Goal: Information Seeking & Learning: Learn about a topic

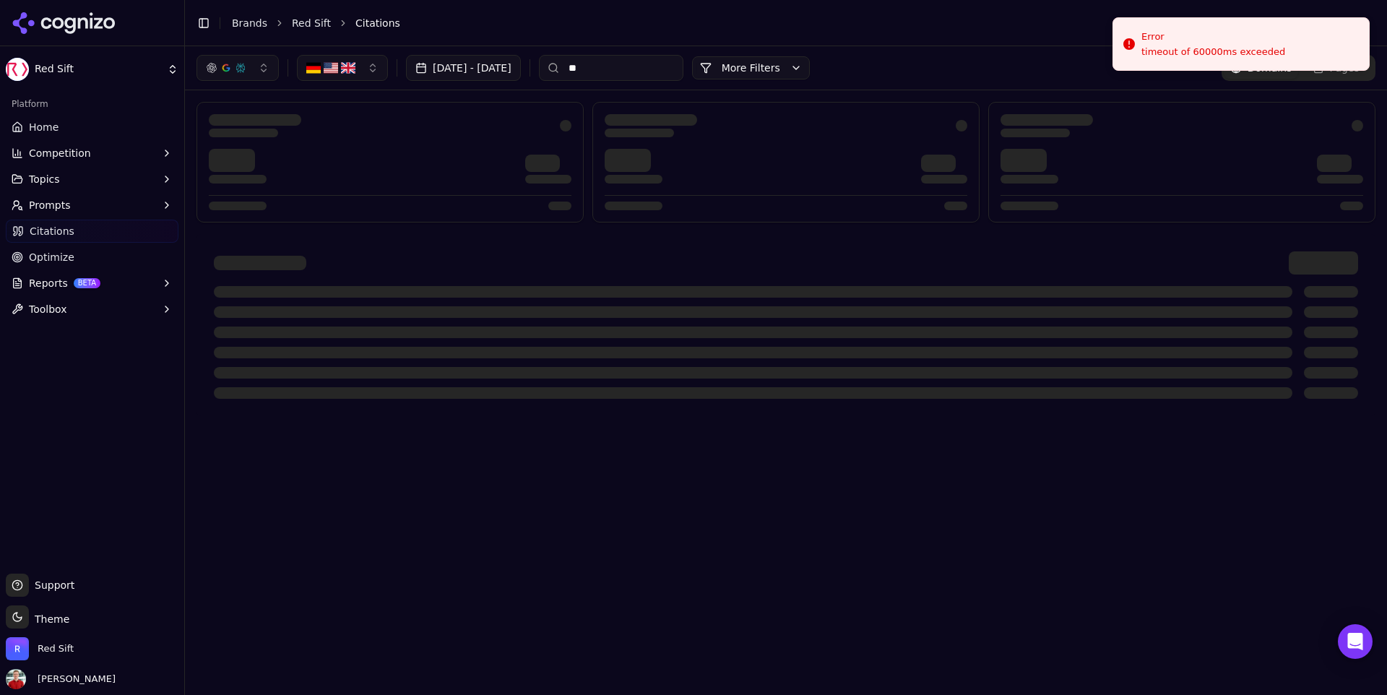
click at [37, 137] on link "Home" at bounding box center [92, 127] width 173 height 23
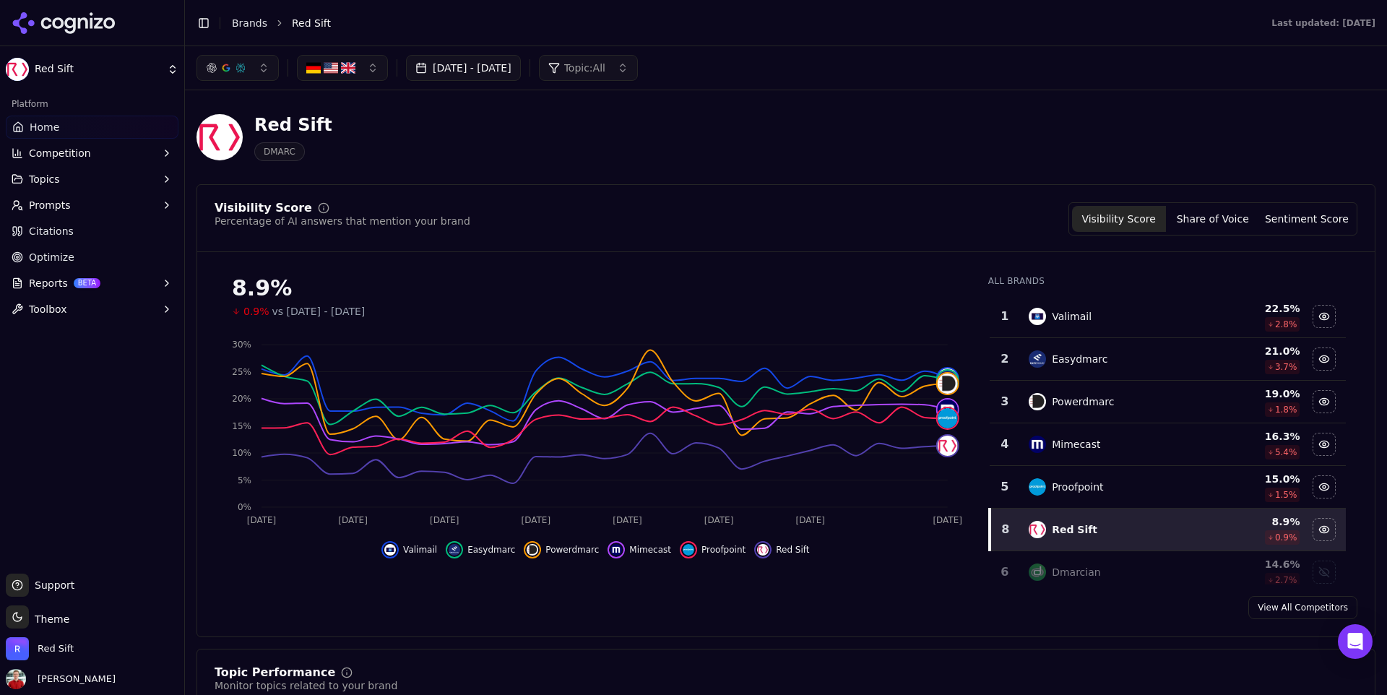
click at [485, 80] on button "[DATE] - [DATE]" at bounding box center [463, 68] width 115 height 26
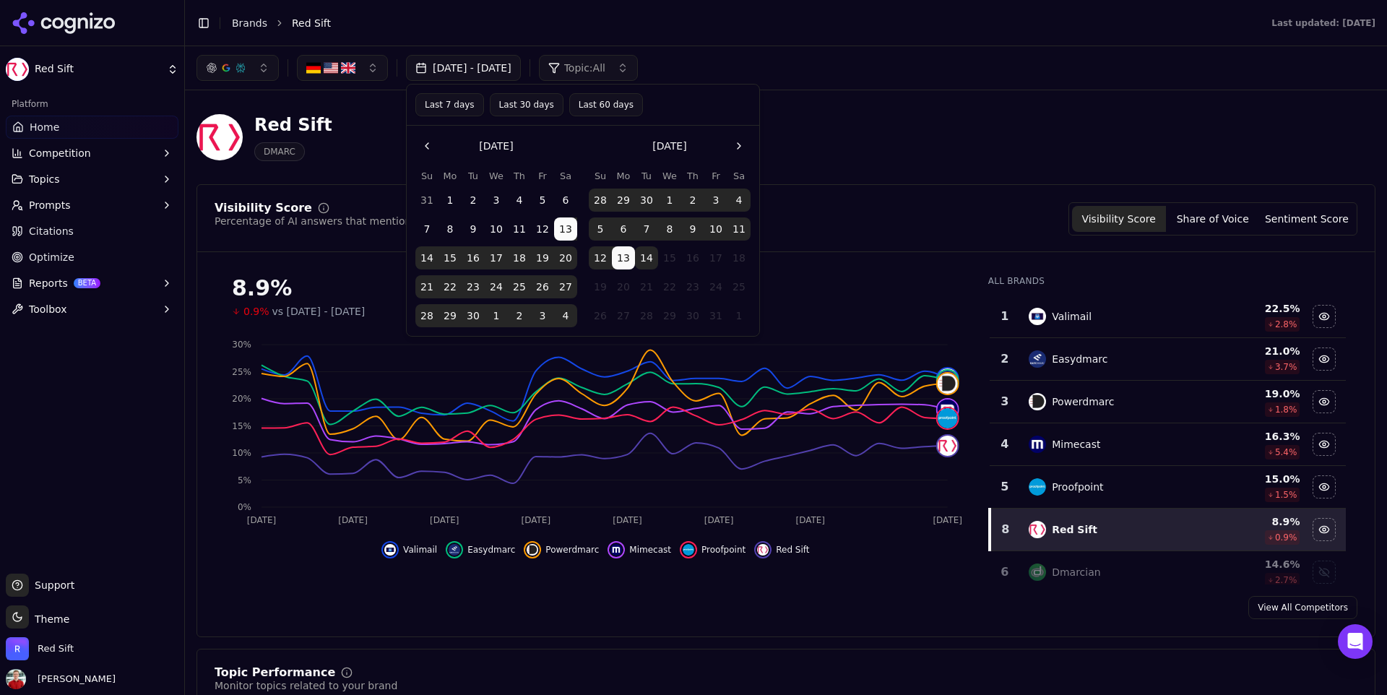
click at [522, 108] on button "Last 30 days" at bounding box center [527, 104] width 74 height 23
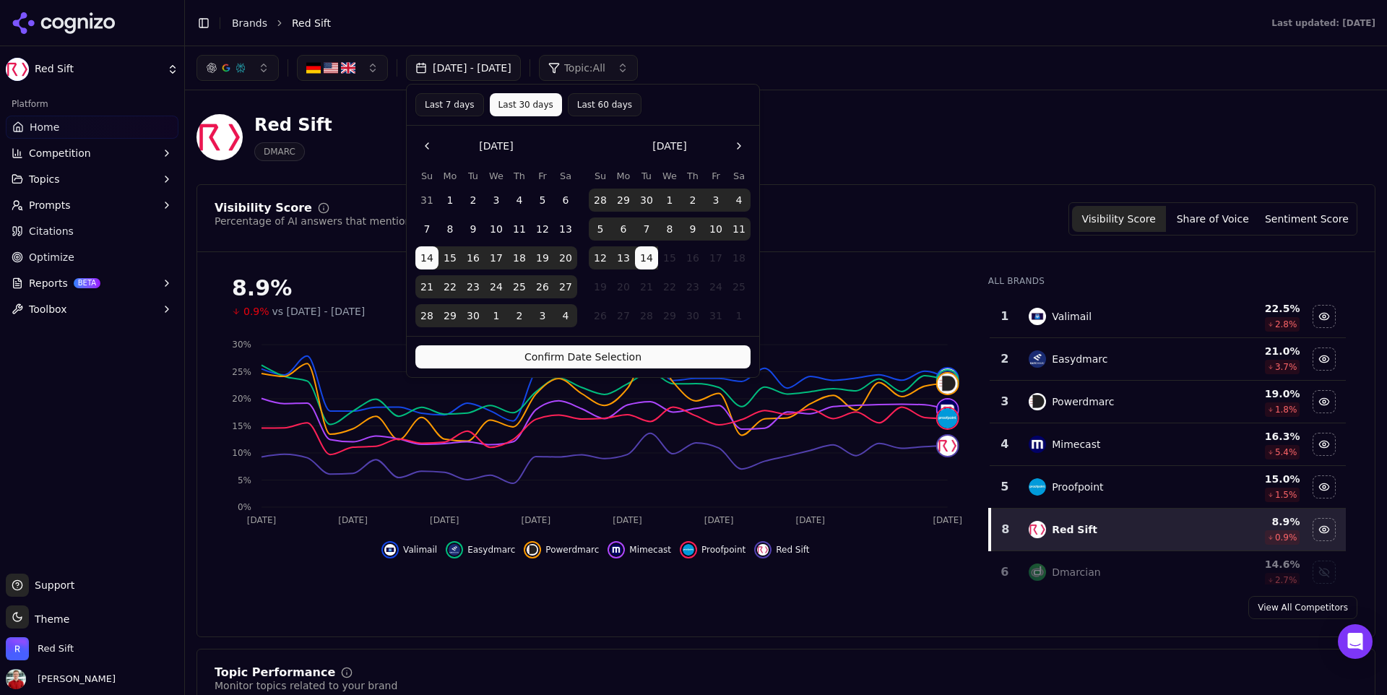
click at [598, 356] on button "Confirm Date Selection" at bounding box center [582, 356] width 335 height 23
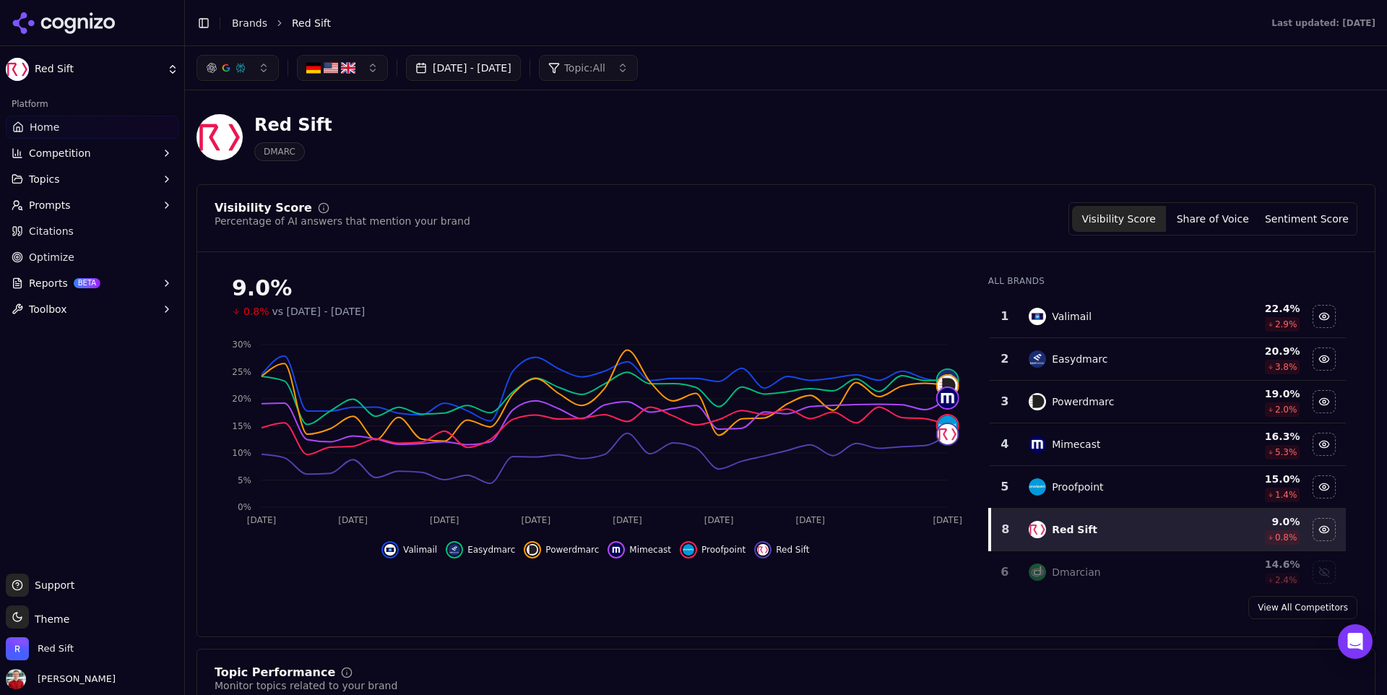
click at [605, 73] on span "Topic: All" at bounding box center [584, 68] width 41 height 14
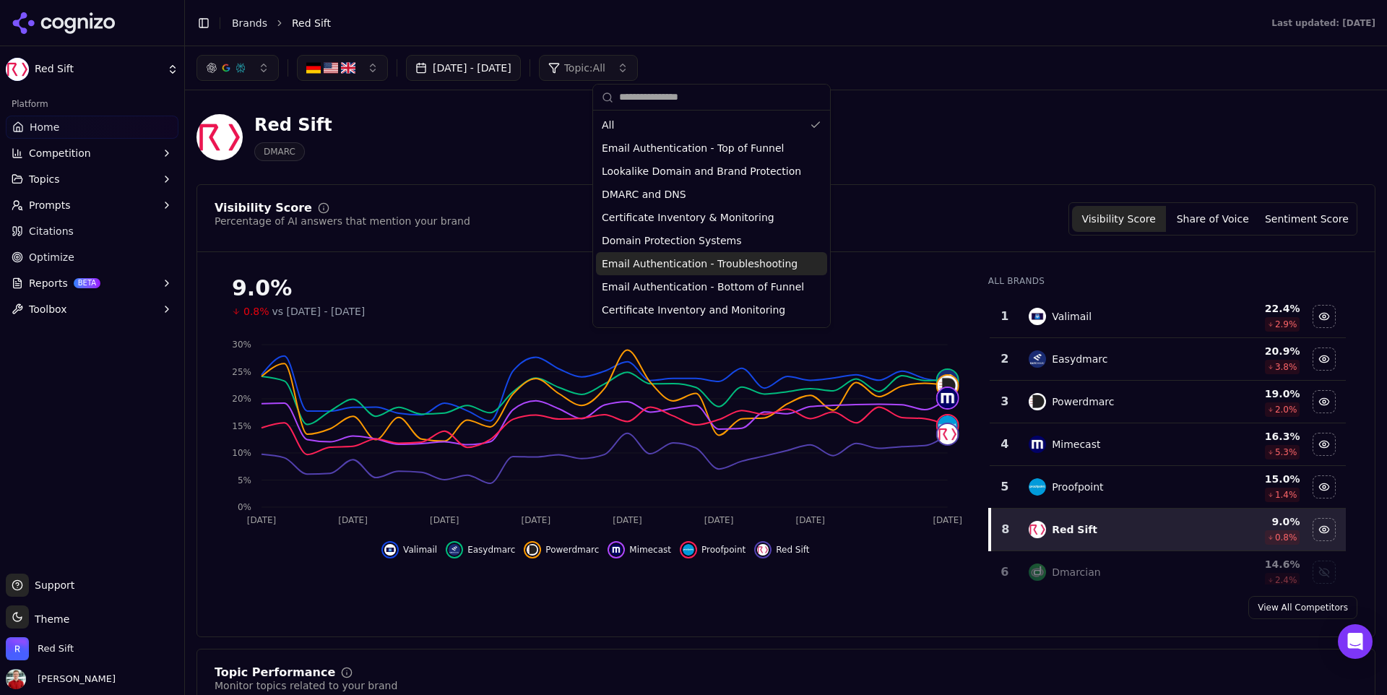
click at [694, 252] on div "Email Authentication - Troubleshooting" at bounding box center [711, 263] width 231 height 23
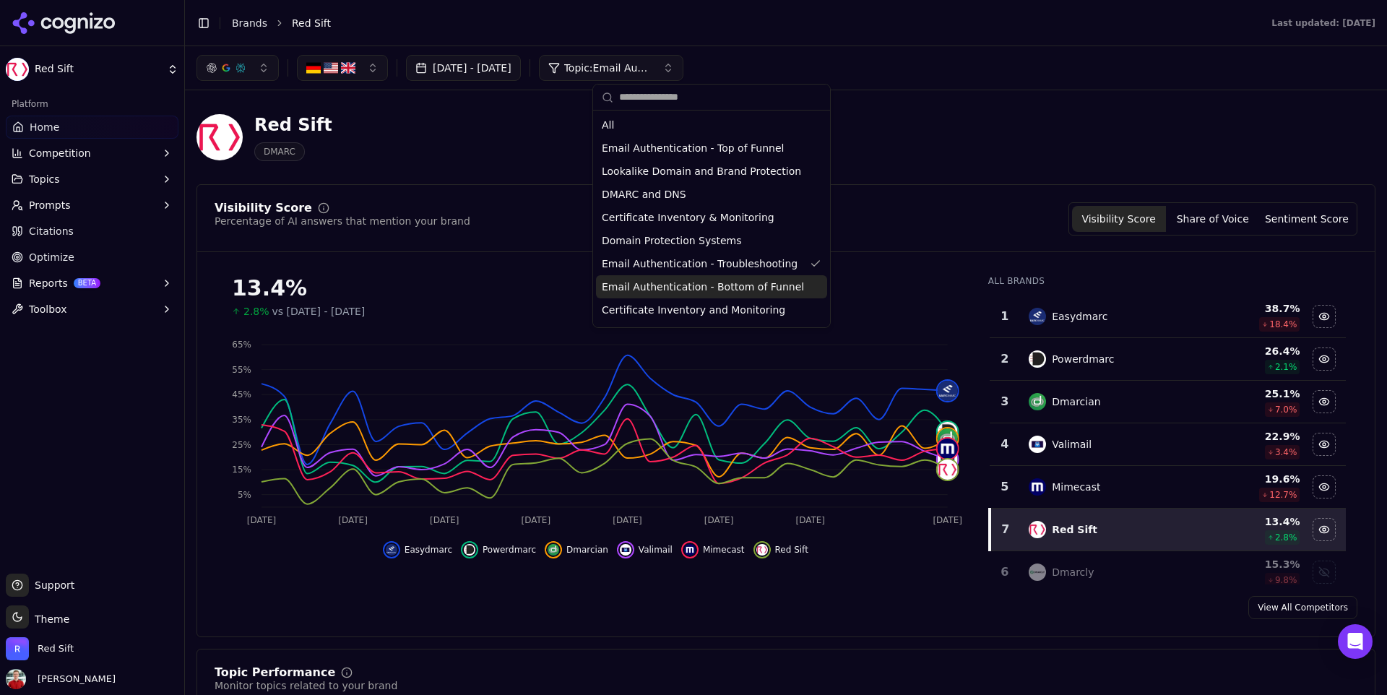
click at [691, 288] on span "Email Authentication - Bottom of Funnel" at bounding box center [703, 287] width 202 height 14
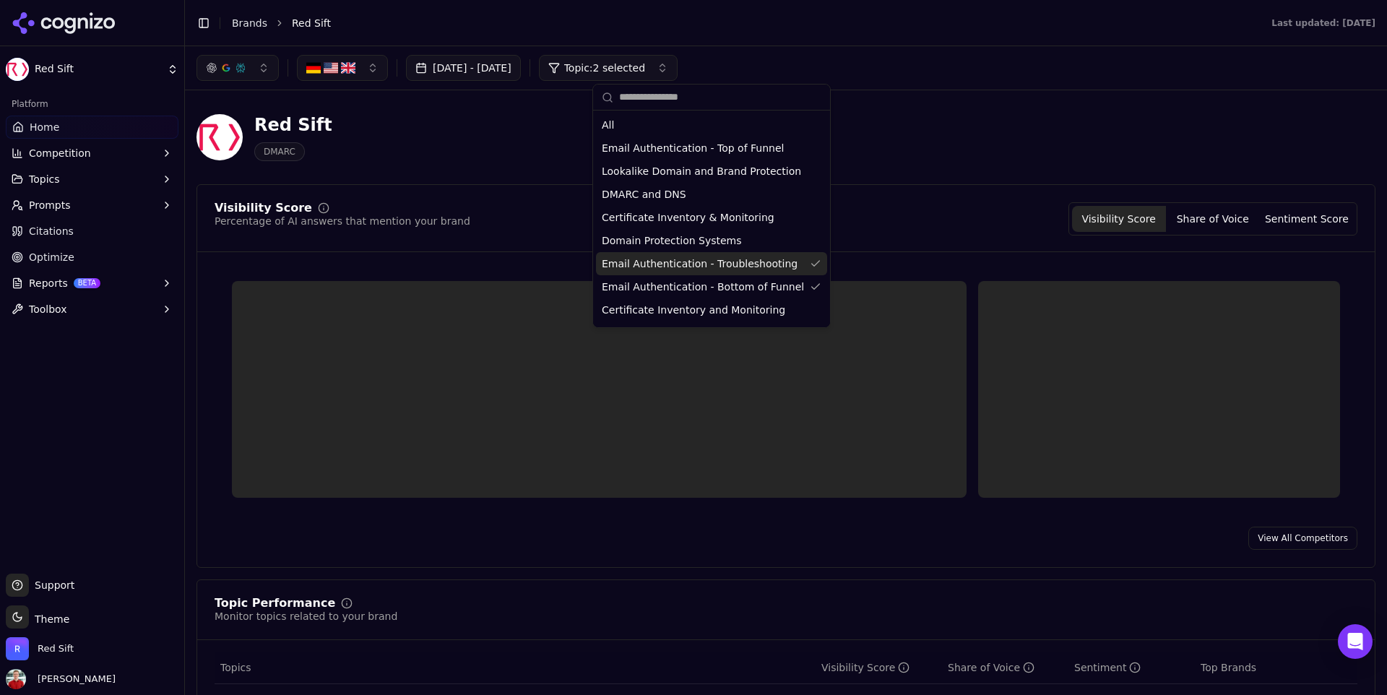
click at [696, 269] on span "Email Authentication - Troubleshooting" at bounding box center [700, 264] width 196 height 14
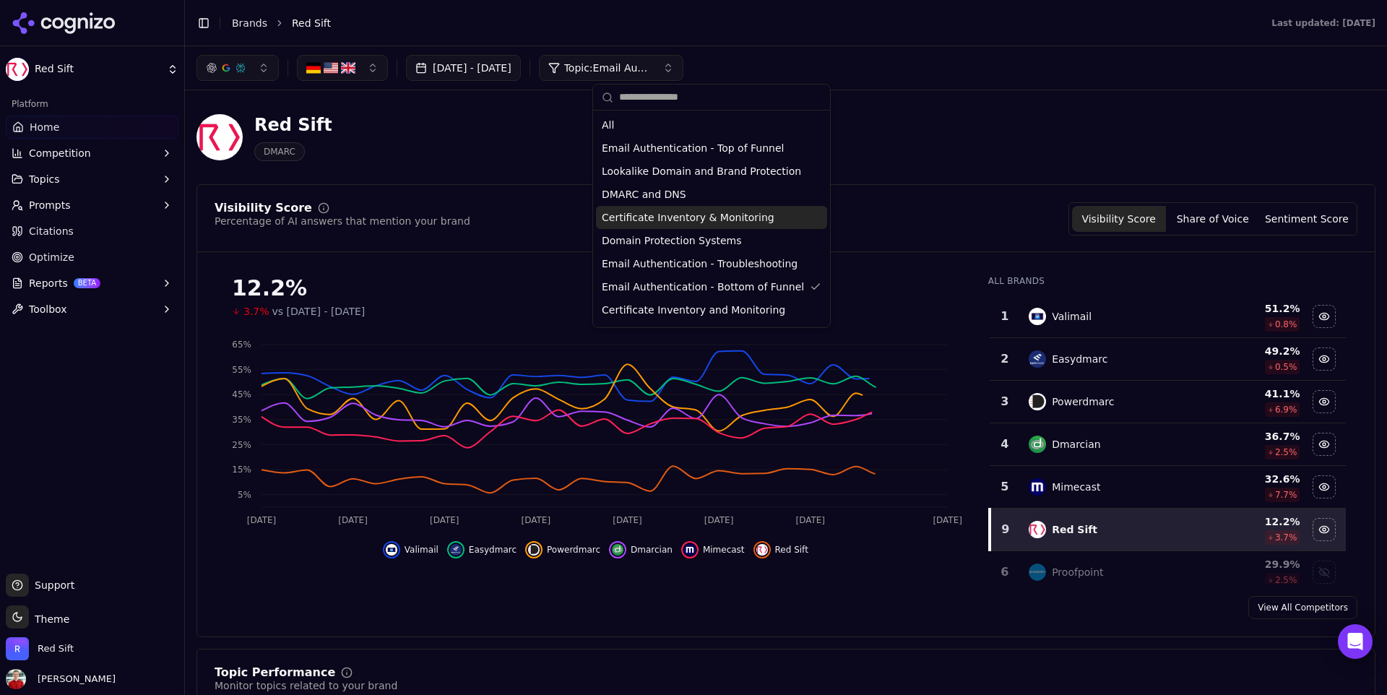
click at [901, 196] on div "Visibility Score Percentage of AI answers that mention your brand Visibility Sc…" at bounding box center [786, 410] width 1179 height 453
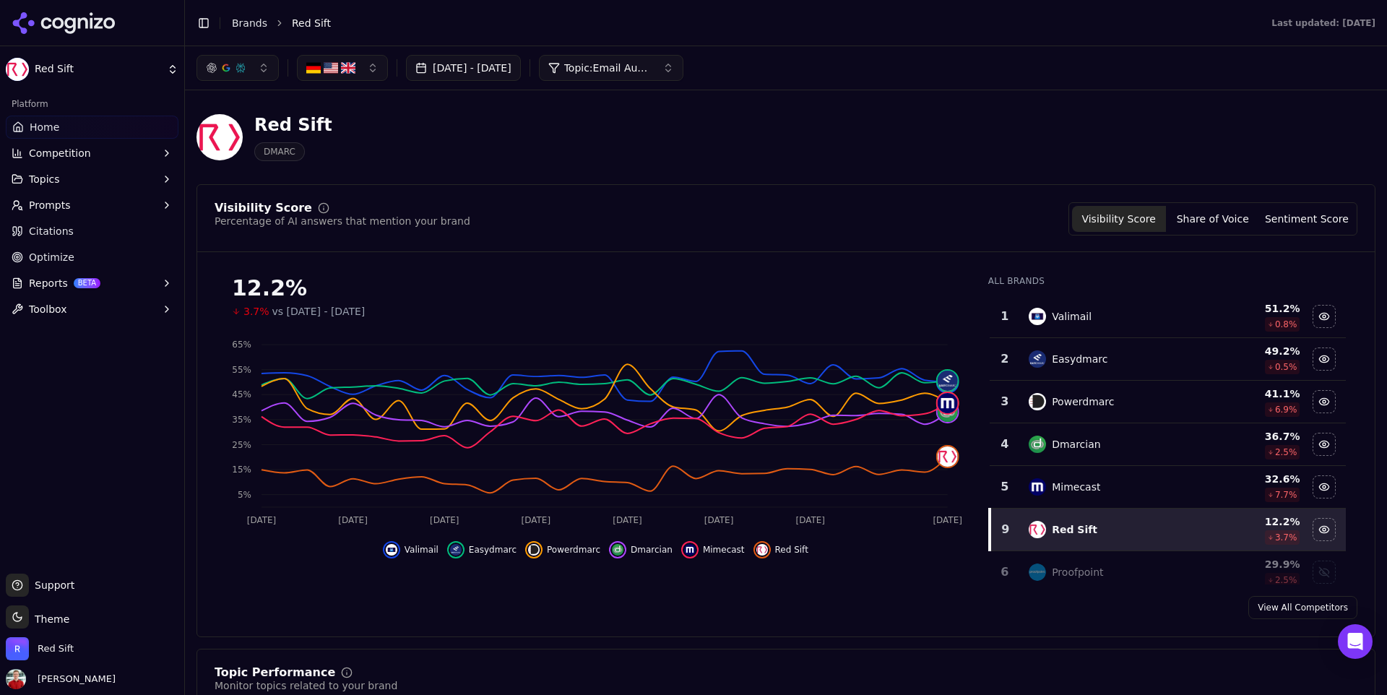
click at [651, 70] on span "Topic: Email Authentication - Bottom of Funnel" at bounding box center [607, 68] width 87 height 14
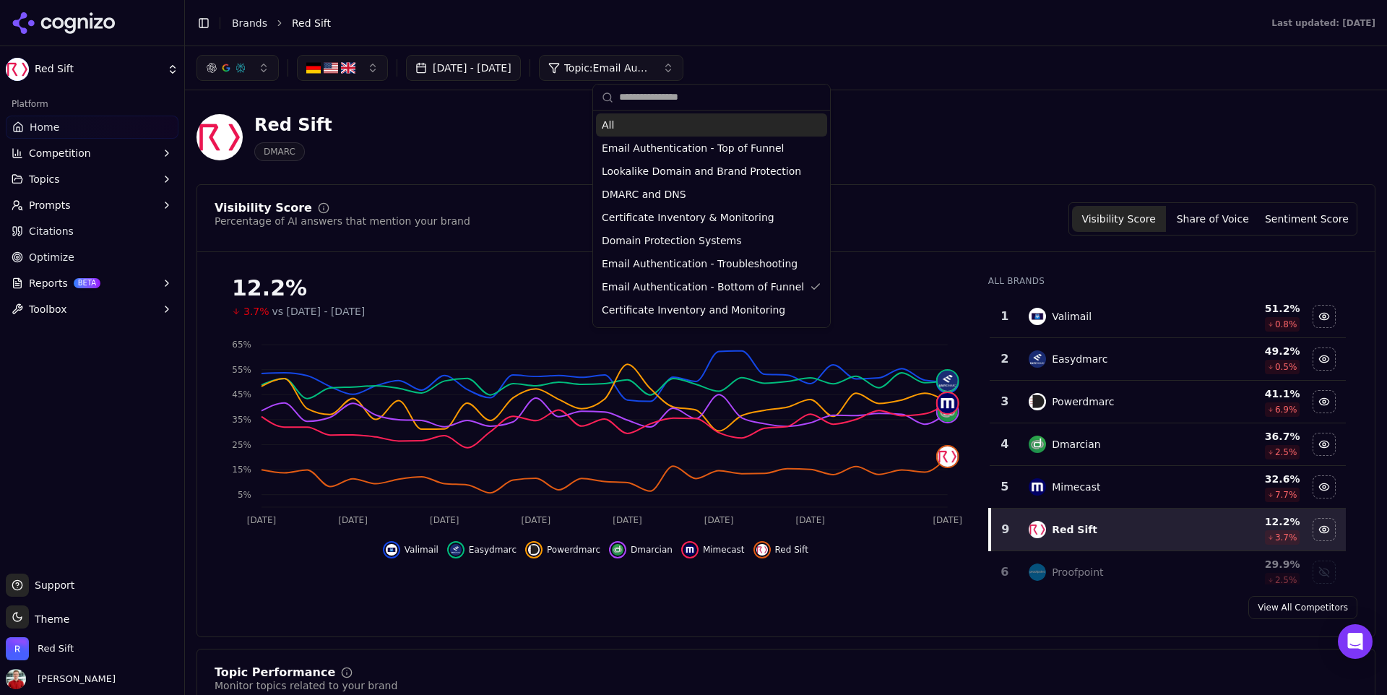
click at [678, 132] on div "All" at bounding box center [711, 124] width 231 height 23
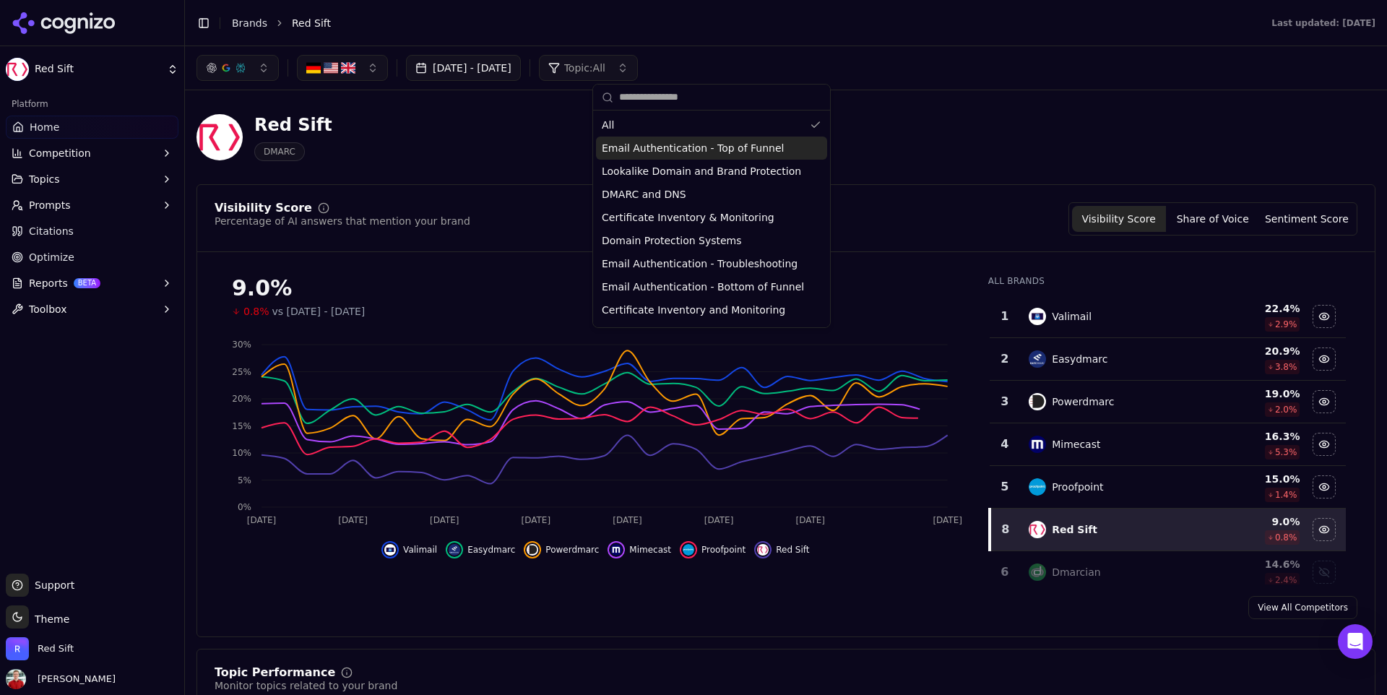
click at [79, 230] on link "Citations" at bounding box center [92, 231] width 173 height 23
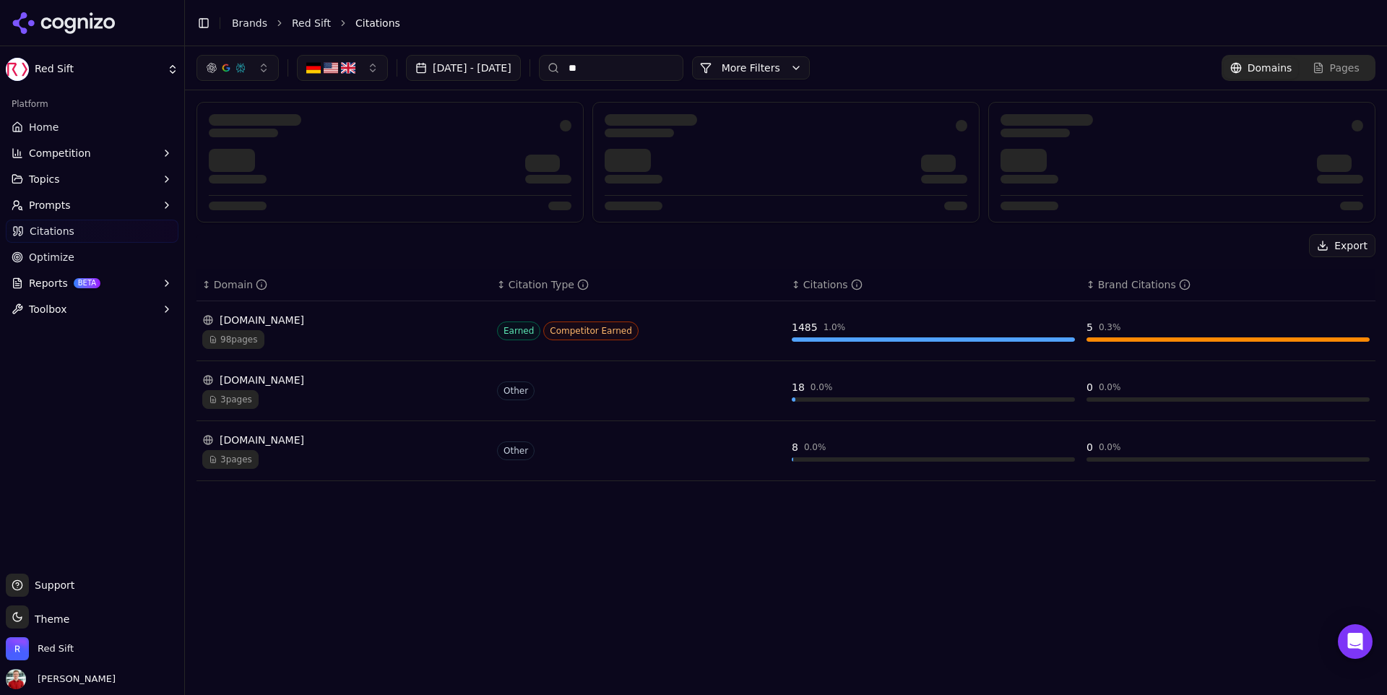
click at [655, 71] on input "**" at bounding box center [611, 68] width 145 height 26
type input "*"
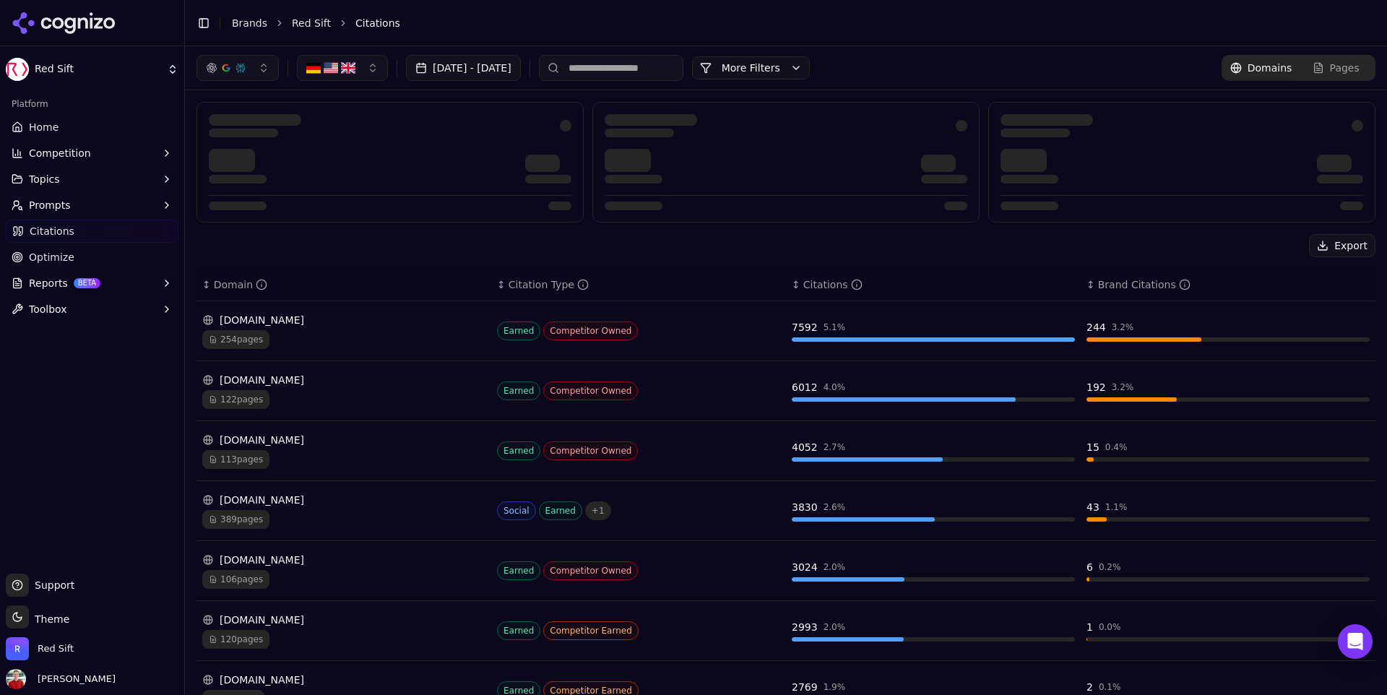
click at [810, 67] on button "More Filters" at bounding box center [751, 67] width 118 height 23
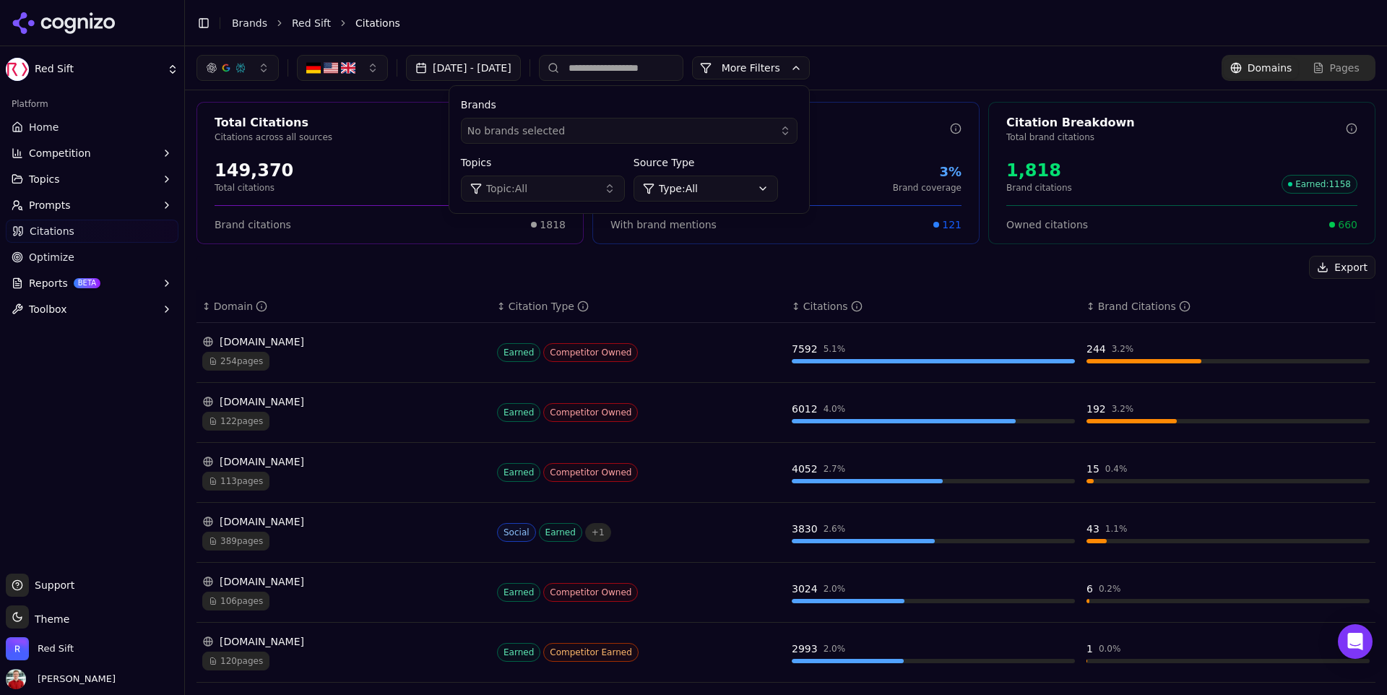
click at [923, 70] on div "[DATE] - [DATE] More More Filters Brands No brands selected Topics Topic: All S…" at bounding box center [786, 68] width 1179 height 26
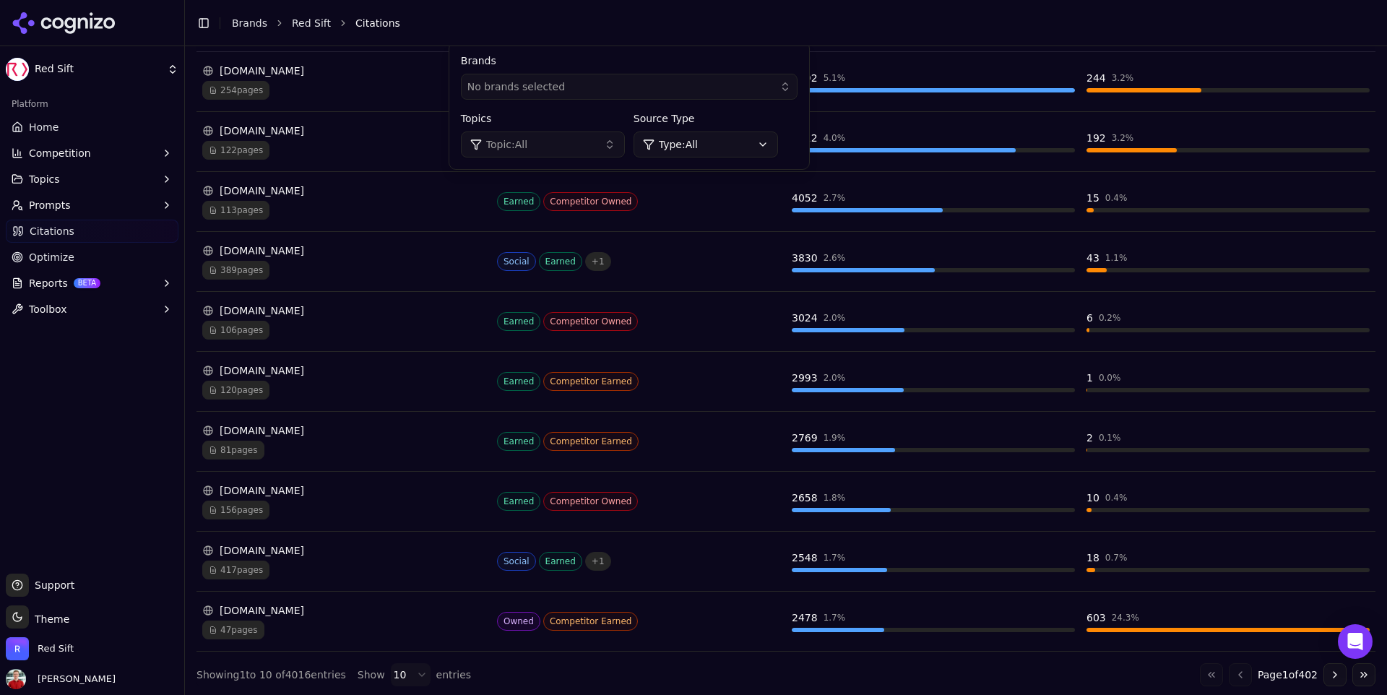
scroll to position [272, 0]
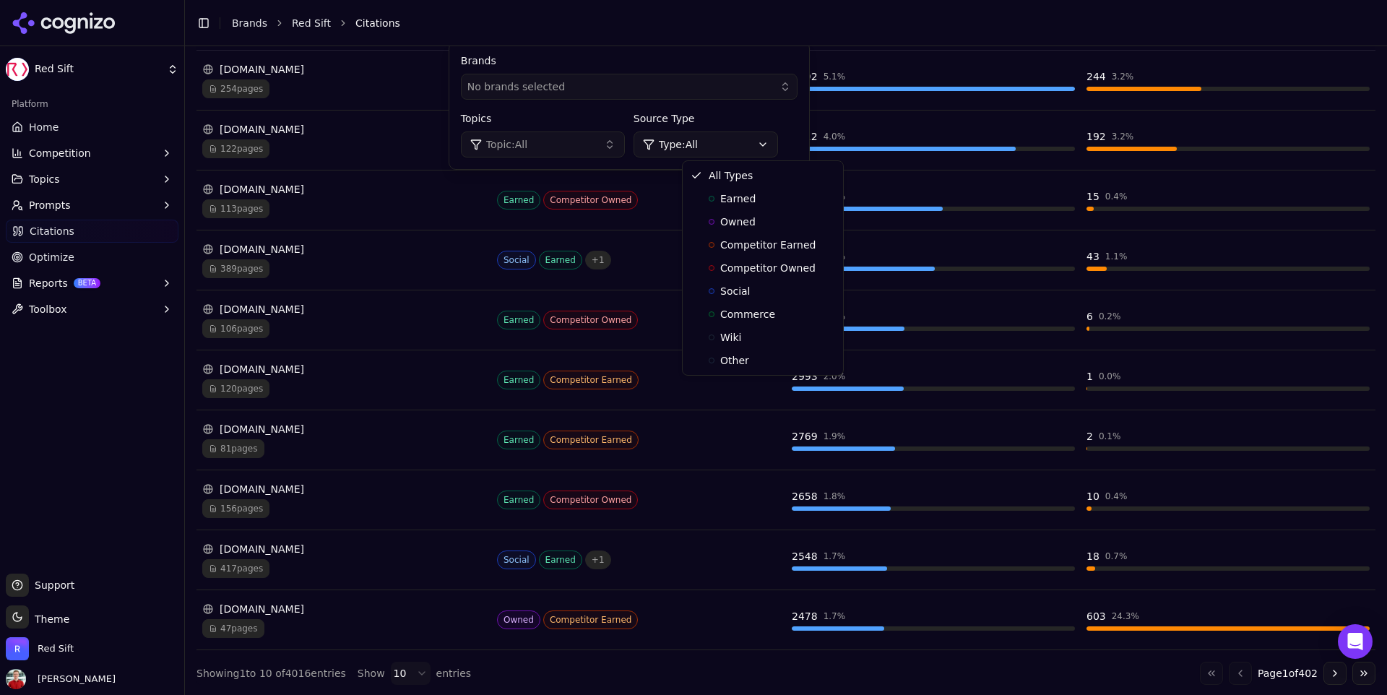
click at [764, 152] on html "Red Sift Platform Home Competition Topics Prompts Citations Optimize Reports BE…" at bounding box center [693, 347] width 1387 height 695
click at [742, 96] on html "Red Sift Platform Home Competition Topics Prompts Citations Optimize Reports BE…" at bounding box center [693, 347] width 1387 height 695
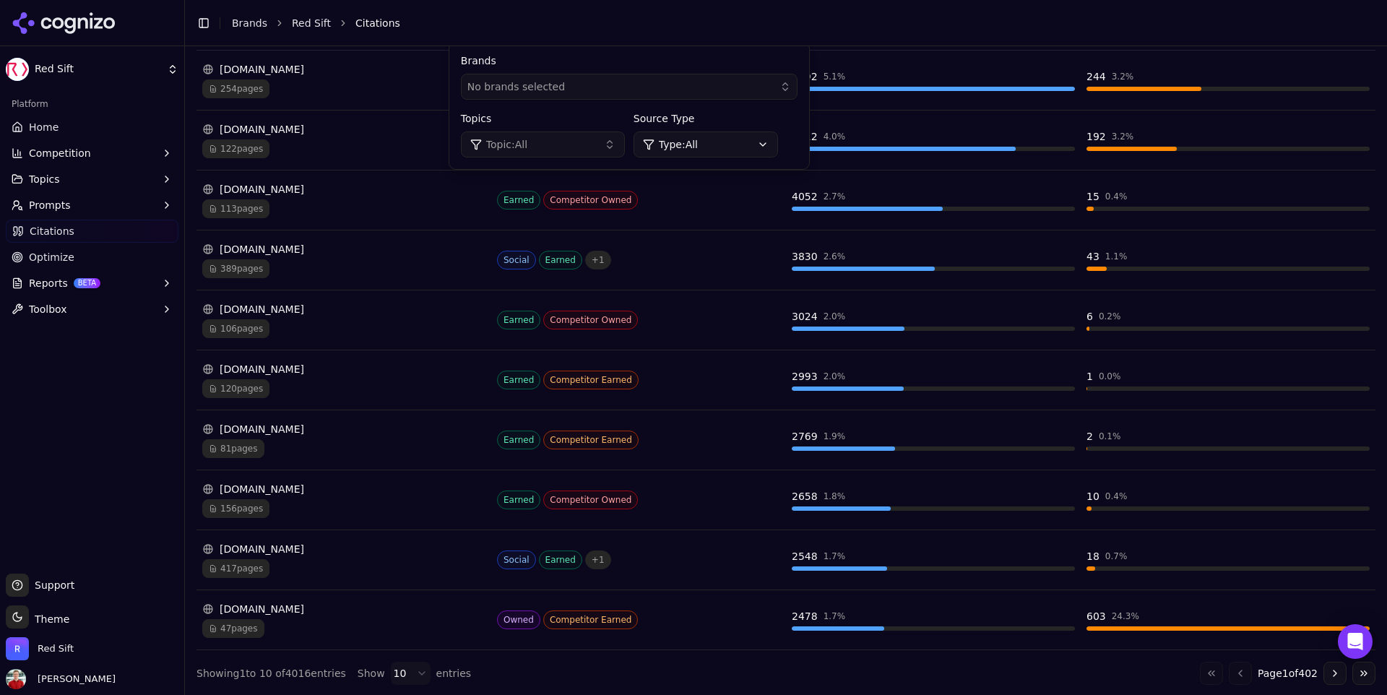
click at [452, 98] on div "254 pages" at bounding box center [343, 88] width 283 height 19
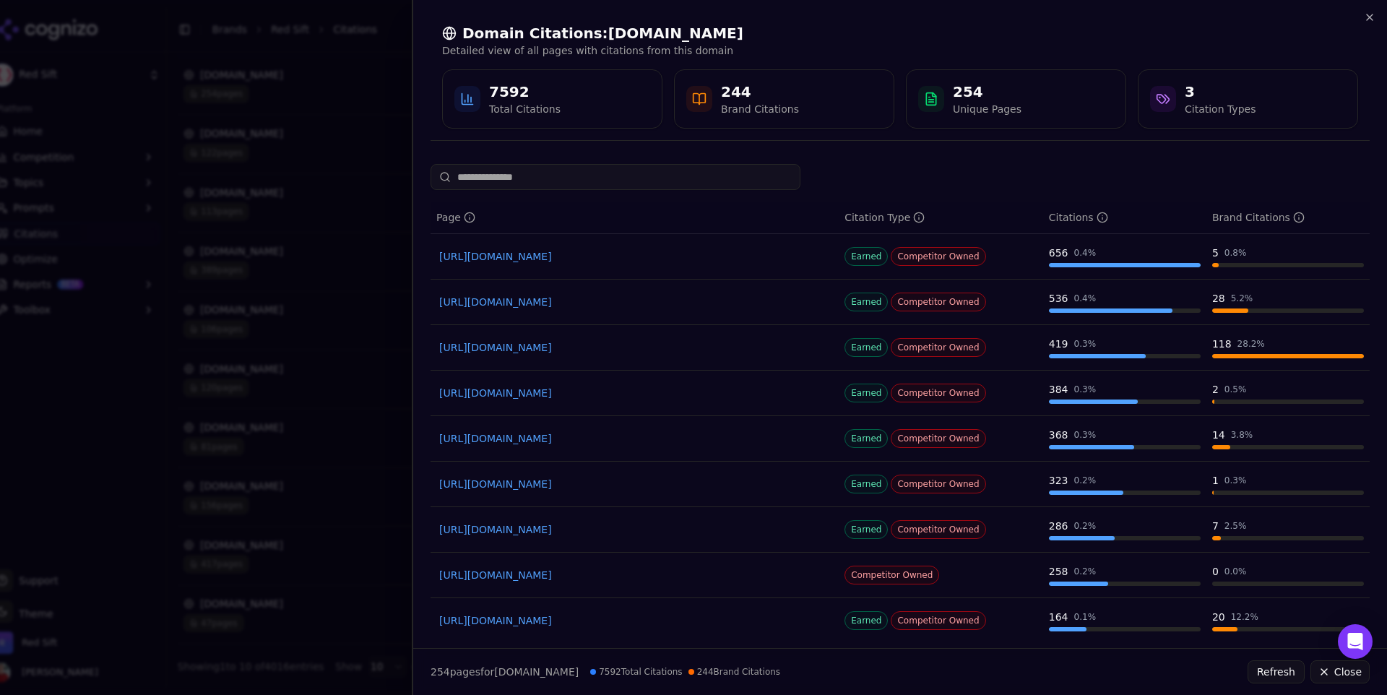
click at [574, 159] on div "Domain Citations: [DOMAIN_NAME] Detailed view of all pages with citations from …" at bounding box center [899, 347] width 975 height 695
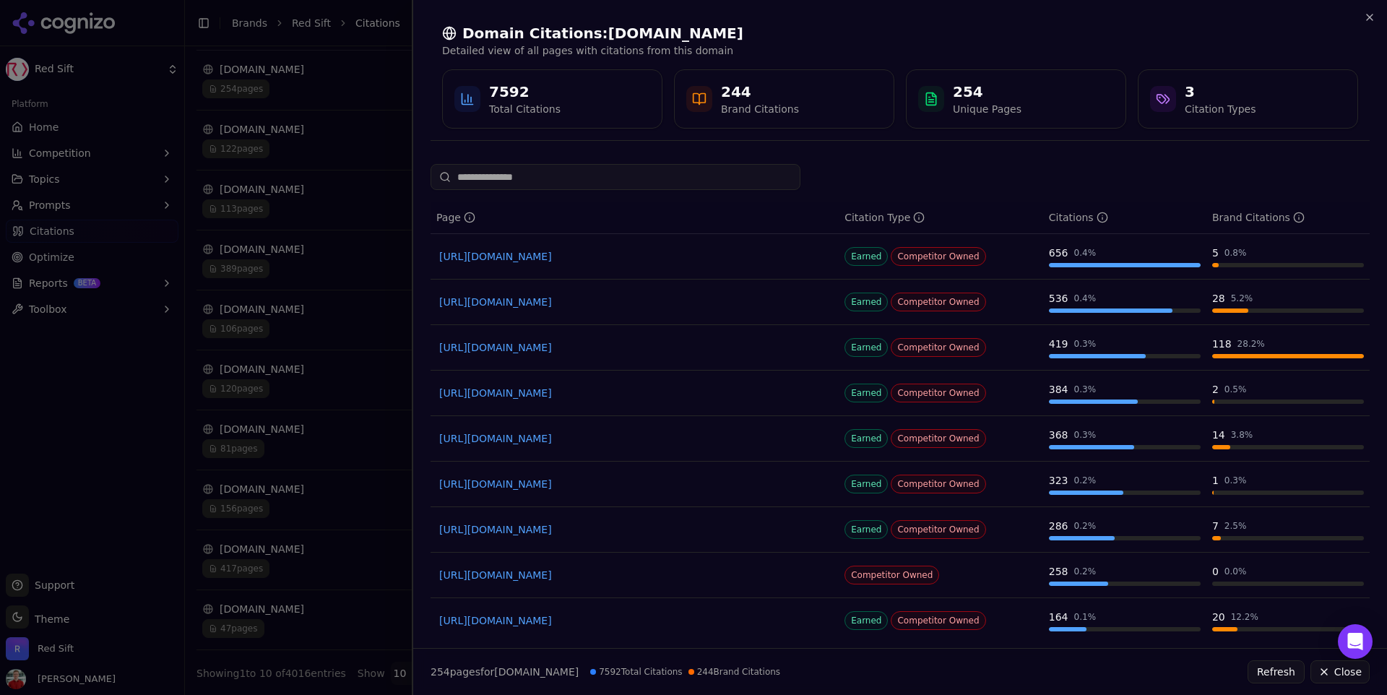
click at [401, 94] on div at bounding box center [693, 347] width 1387 height 695
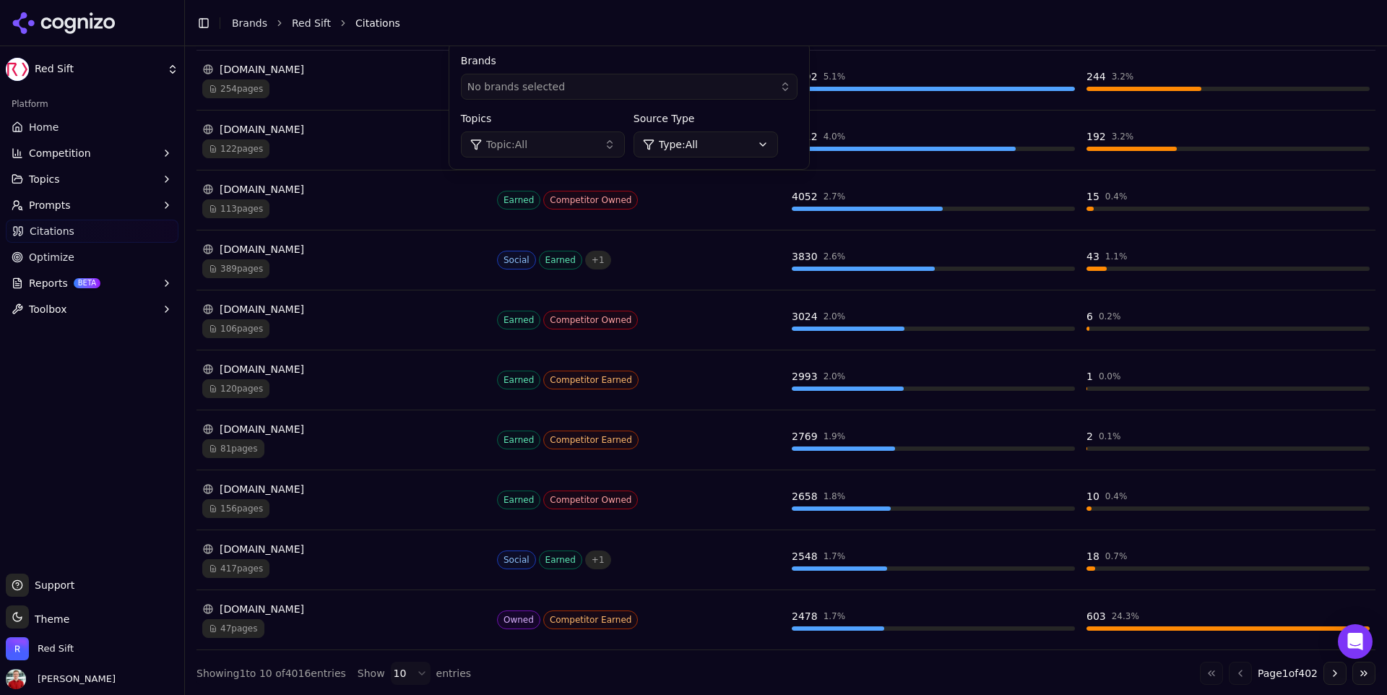
click at [577, 152] on button "Topic: All" at bounding box center [543, 145] width 164 height 26
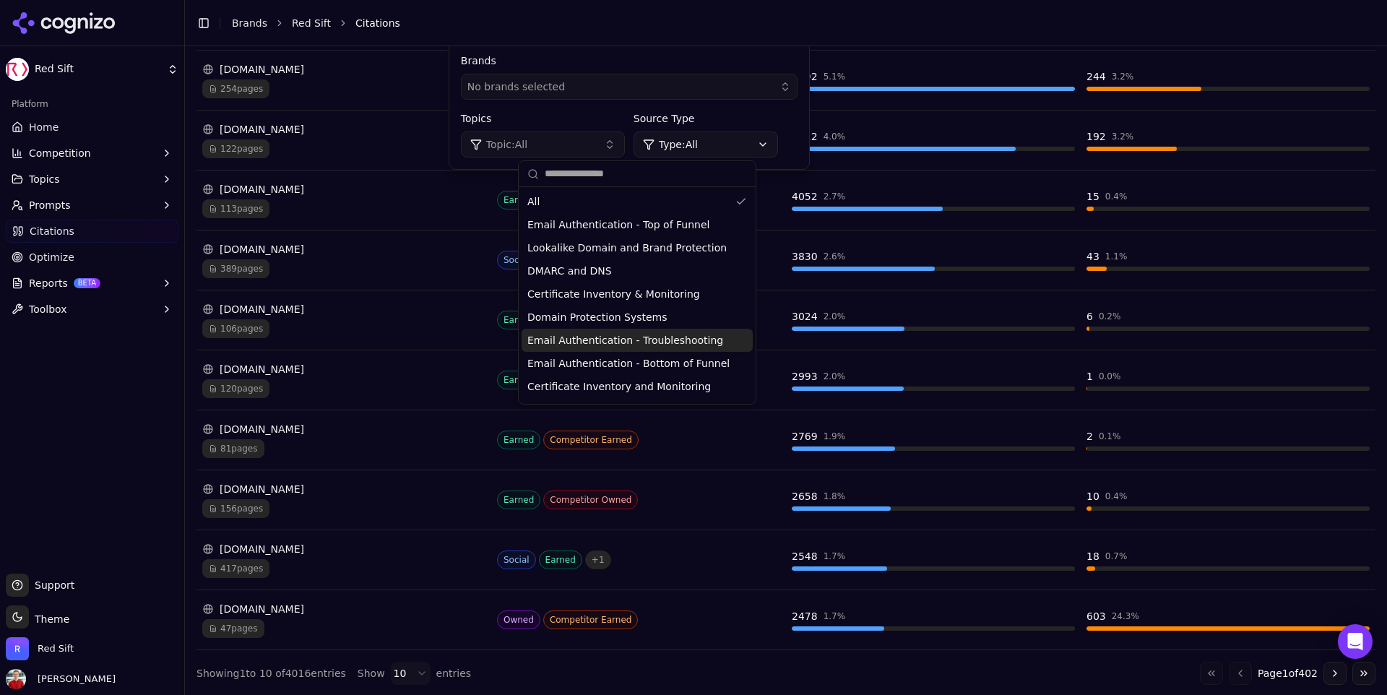
click at [650, 340] on span "Email Authentication - Troubleshooting" at bounding box center [625, 340] width 196 height 14
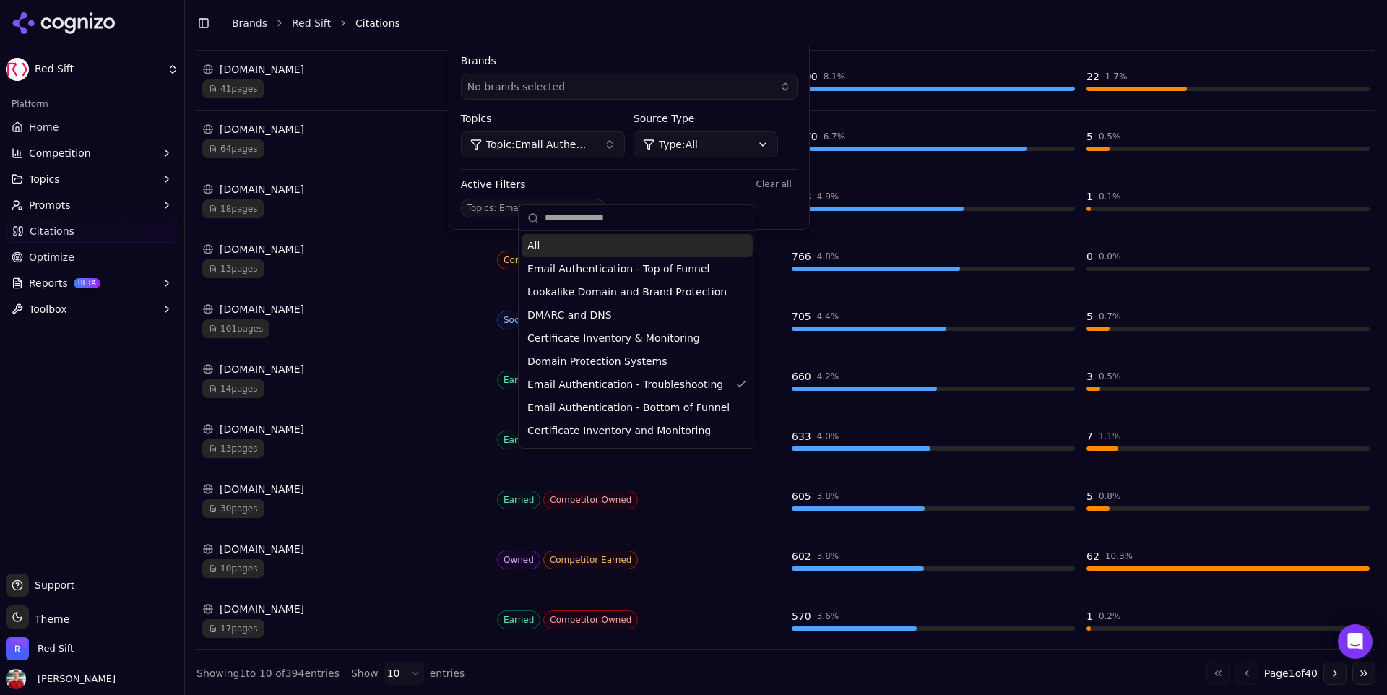
click at [572, 27] on li "Citations" at bounding box center [850, 23] width 991 height 14
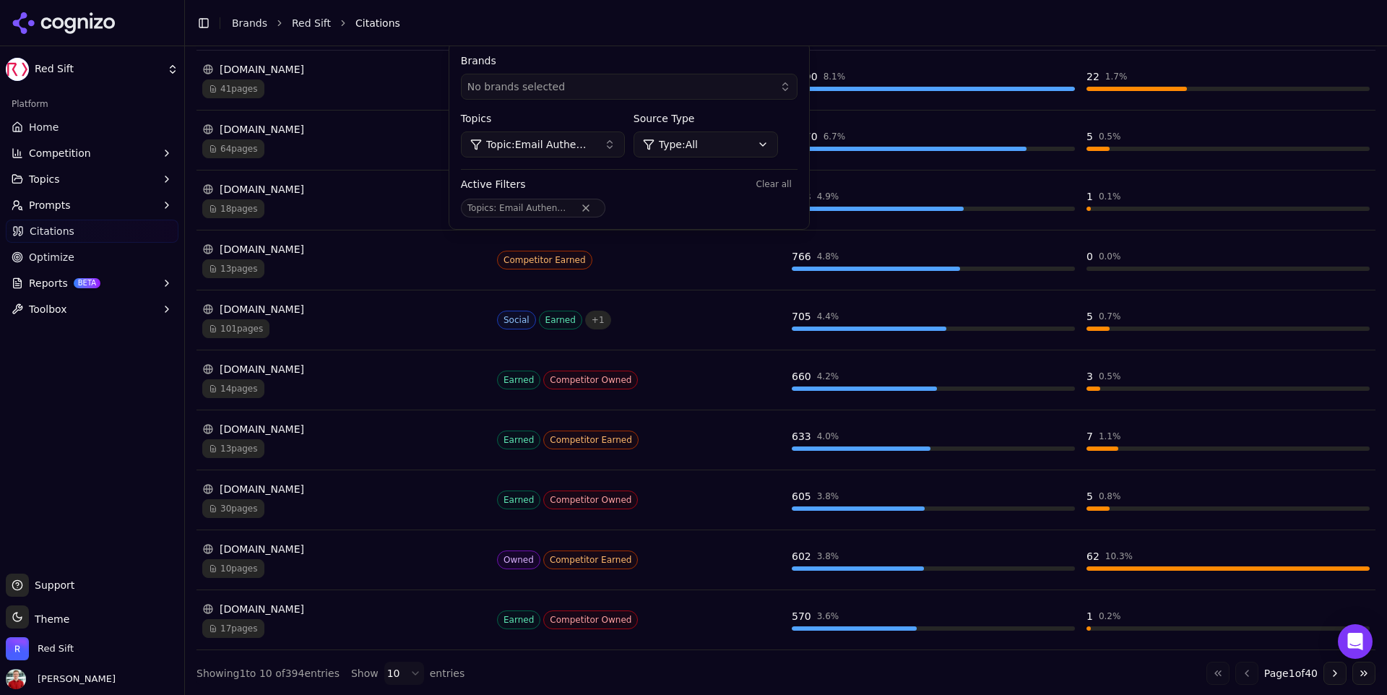
click at [592, 150] on span "Topic: Email Authentication - Troubleshooting" at bounding box center [539, 144] width 106 height 14
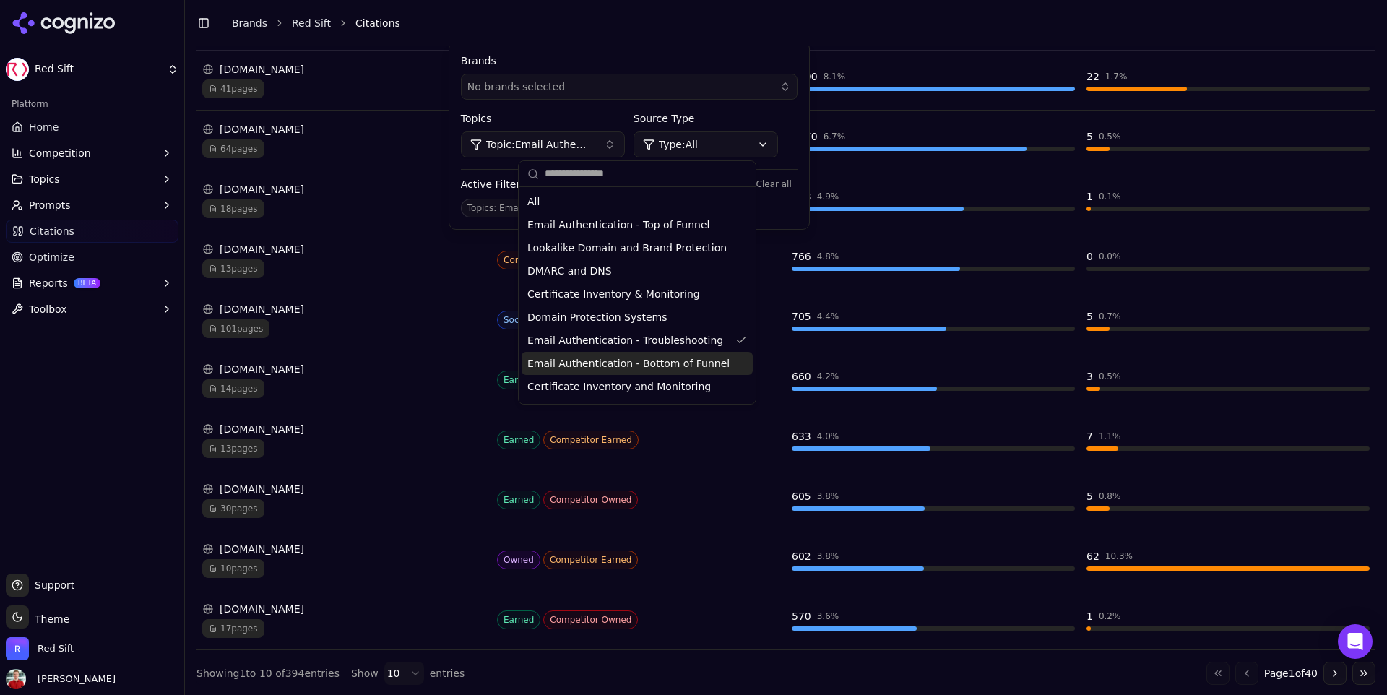
click at [639, 356] on span "Email Authentication - Bottom of Funnel" at bounding box center [628, 363] width 202 height 14
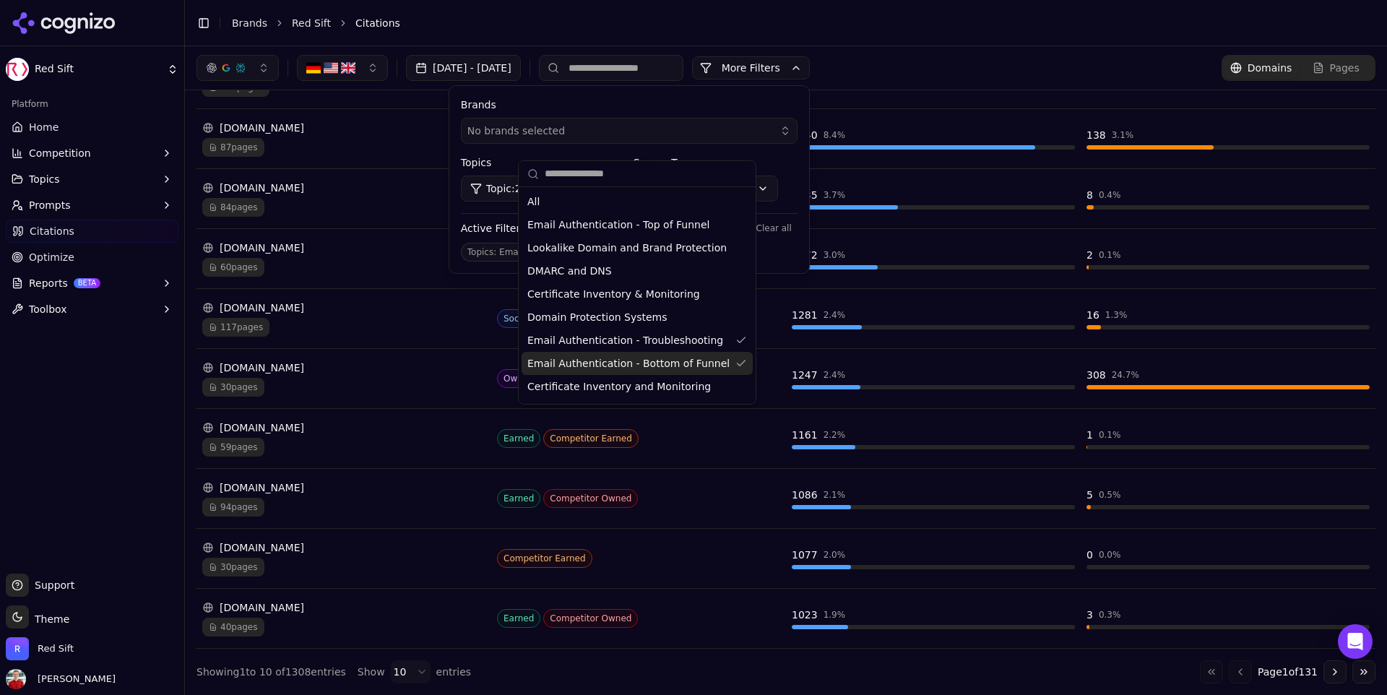
scroll to position [251, 0]
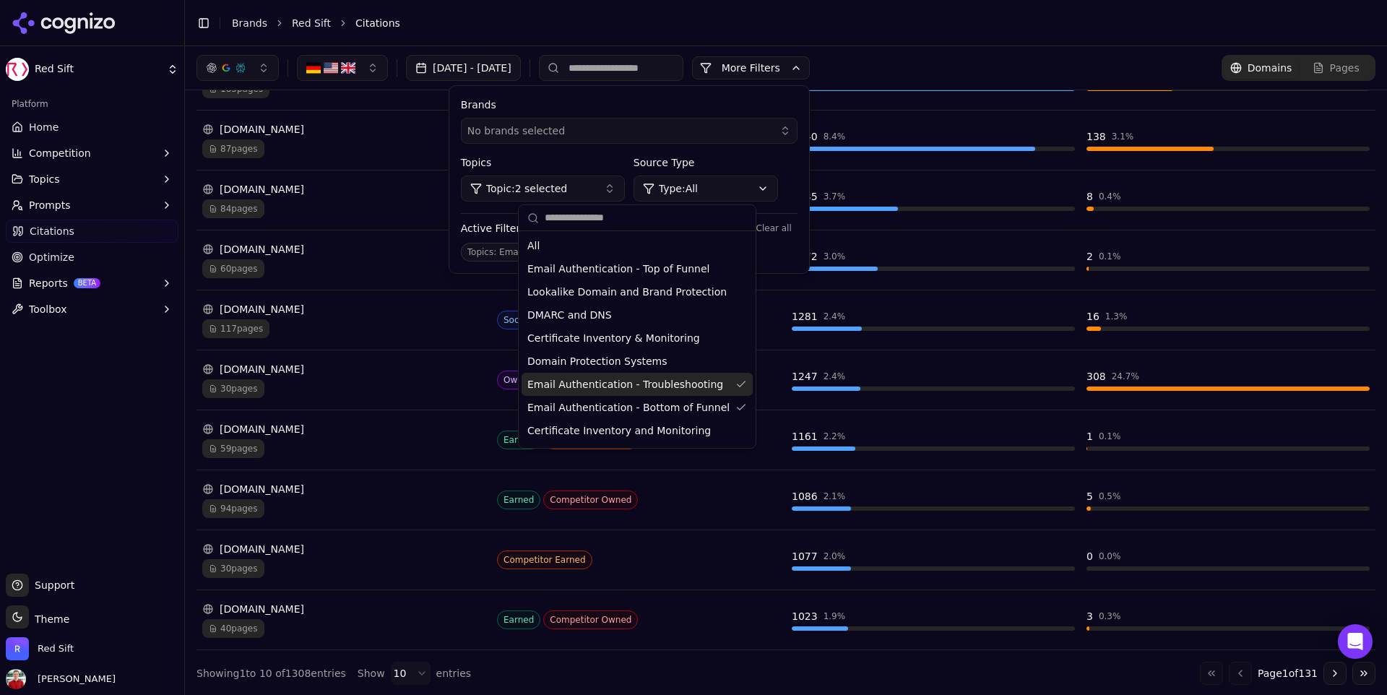
click at [634, 377] on span "Email Authentication - Troubleshooting" at bounding box center [625, 384] width 196 height 14
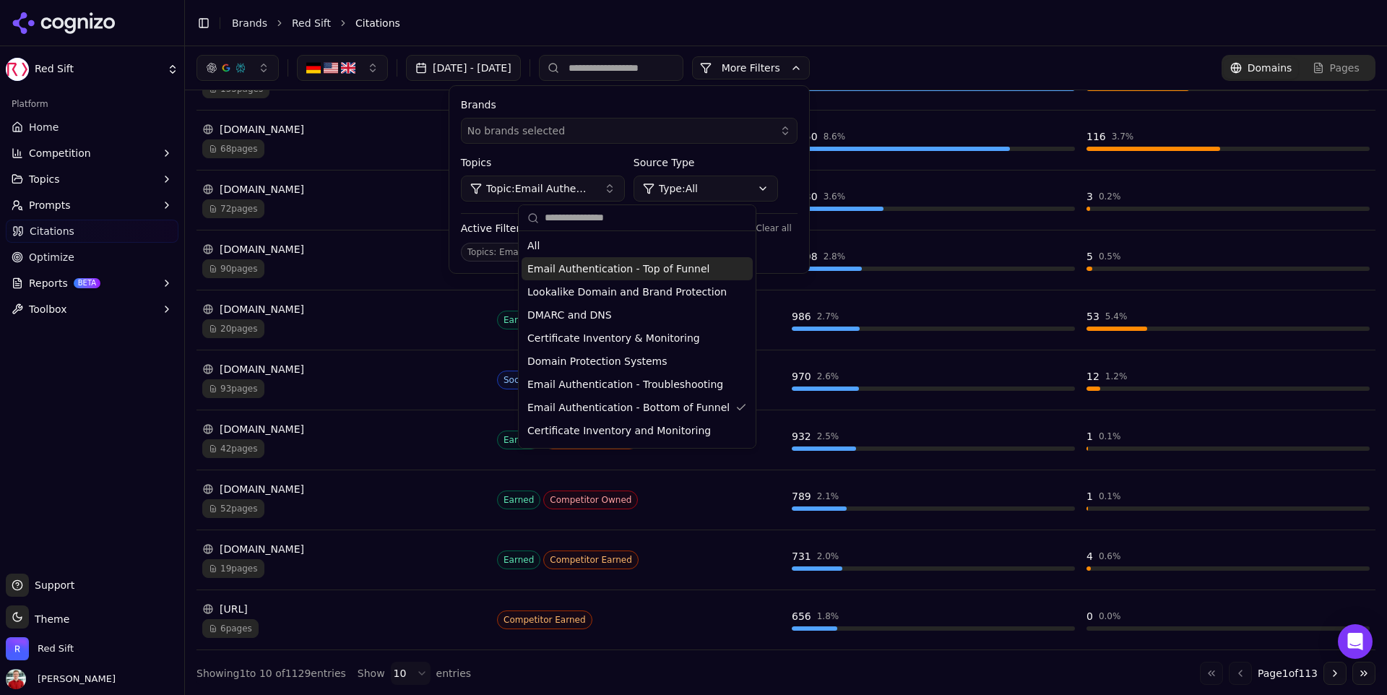
click at [971, 59] on div "[DATE] - [DATE] More More Filters Brands No brands selected Topics Topic: Email…" at bounding box center [786, 68] width 1179 height 26
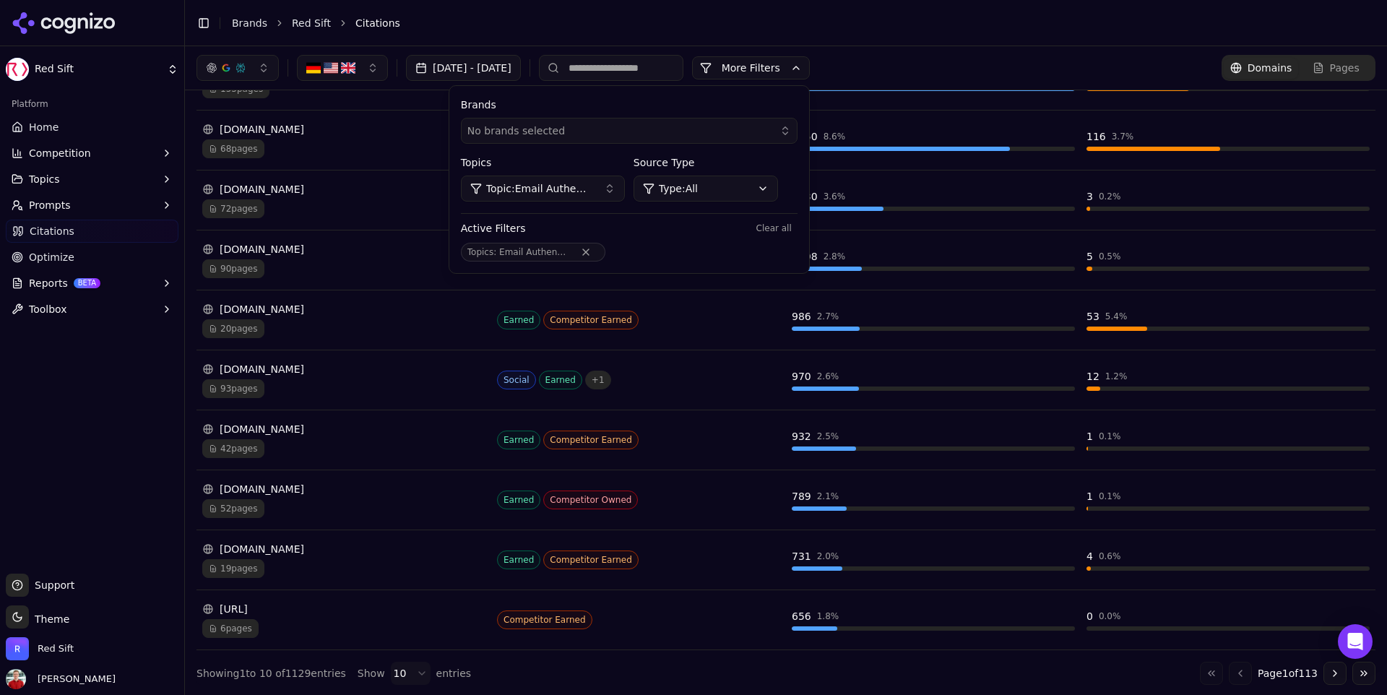
scroll to position [272, 0]
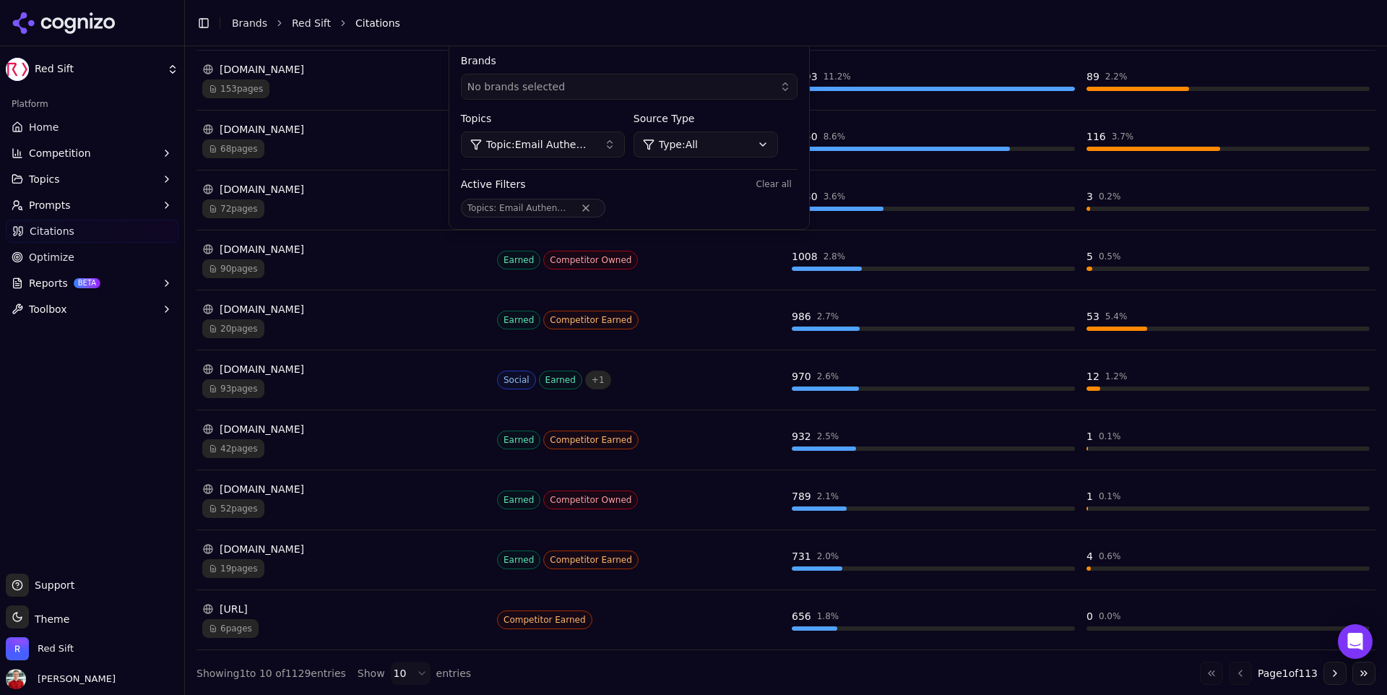
click at [630, 40] on header "Toggle Sidebar Brands Red Sift Citations" at bounding box center [786, 23] width 1202 height 46
click at [1092, 574] on button "Go to next page" at bounding box center [1335, 671] width 23 height 23
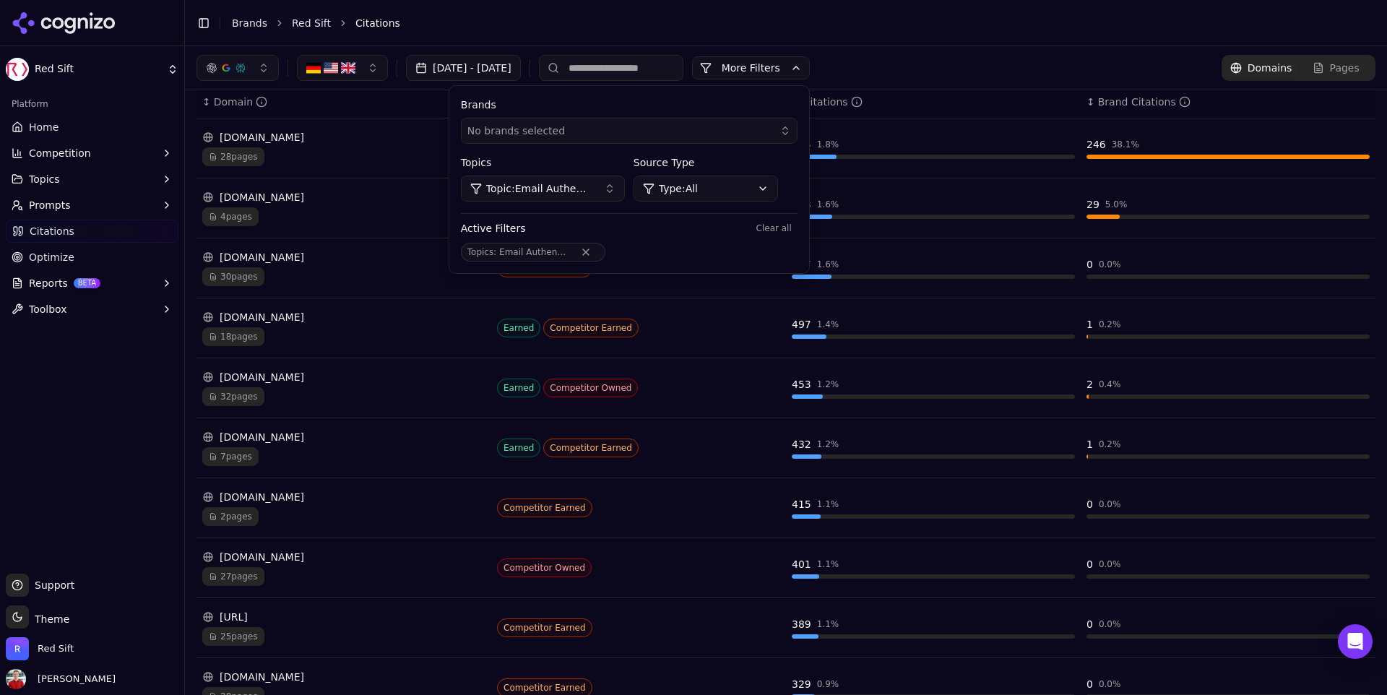
scroll to position [155, 0]
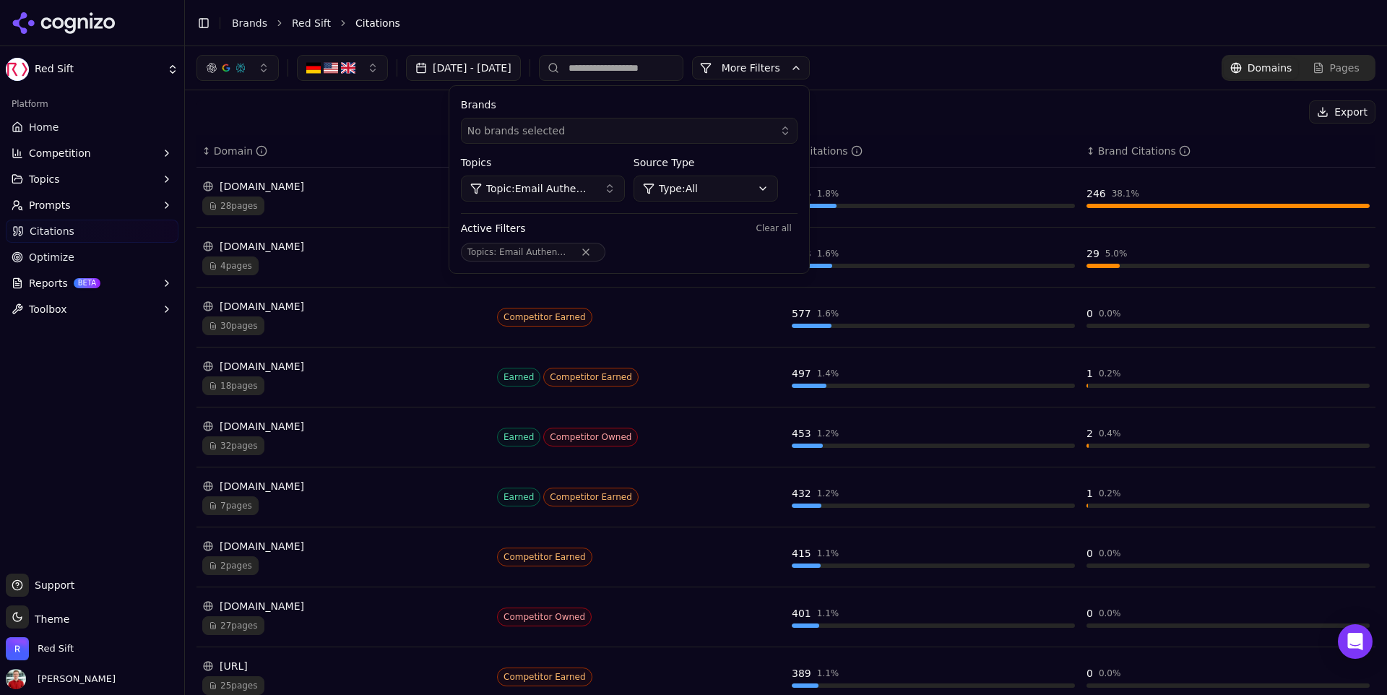
click at [947, 90] on div "Total Citations Citations across all sources 36,672 Total citations 2% Brand ra…" at bounding box center [786, 374] width 1202 height 879
click at [915, 78] on div "[DATE] - [DATE] More More Filters Brands No brands selected Topics Topic: Email…" at bounding box center [786, 68] width 1179 height 26
click at [810, 69] on button "More Filters" at bounding box center [751, 67] width 118 height 23
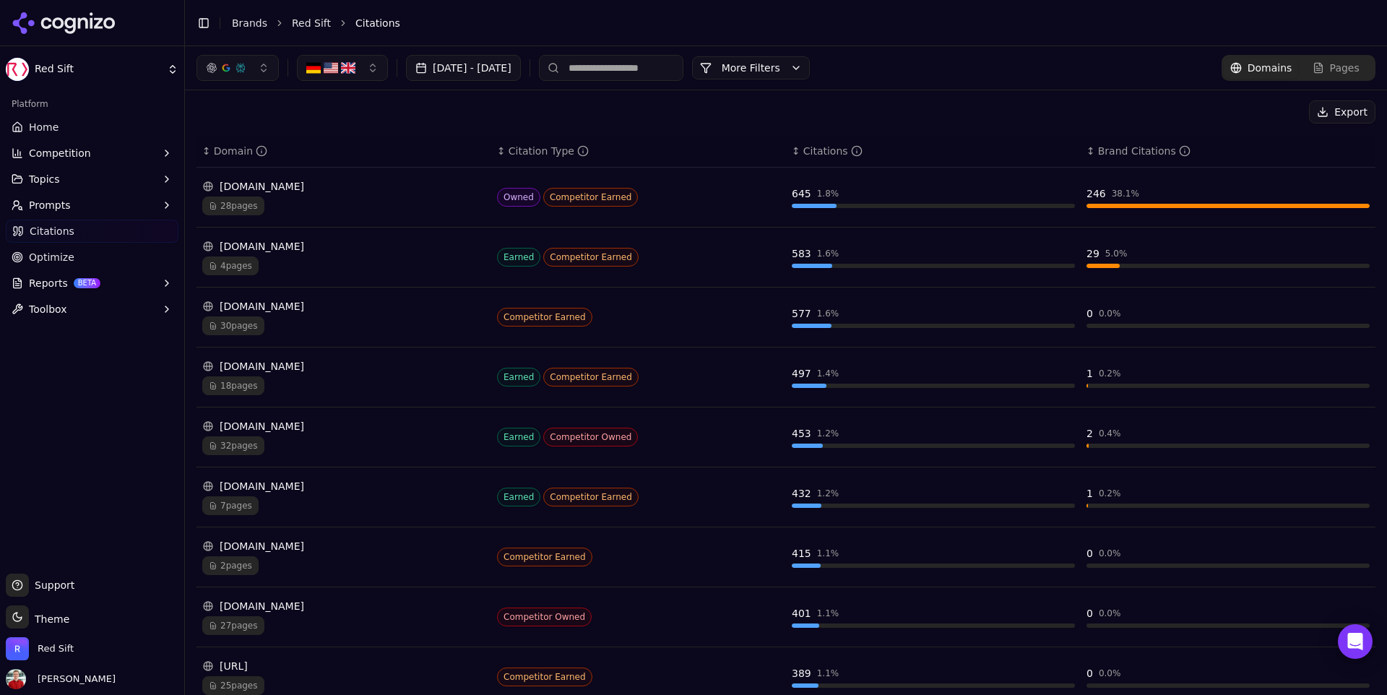
click at [66, 130] on link "Home" at bounding box center [92, 127] width 173 height 23
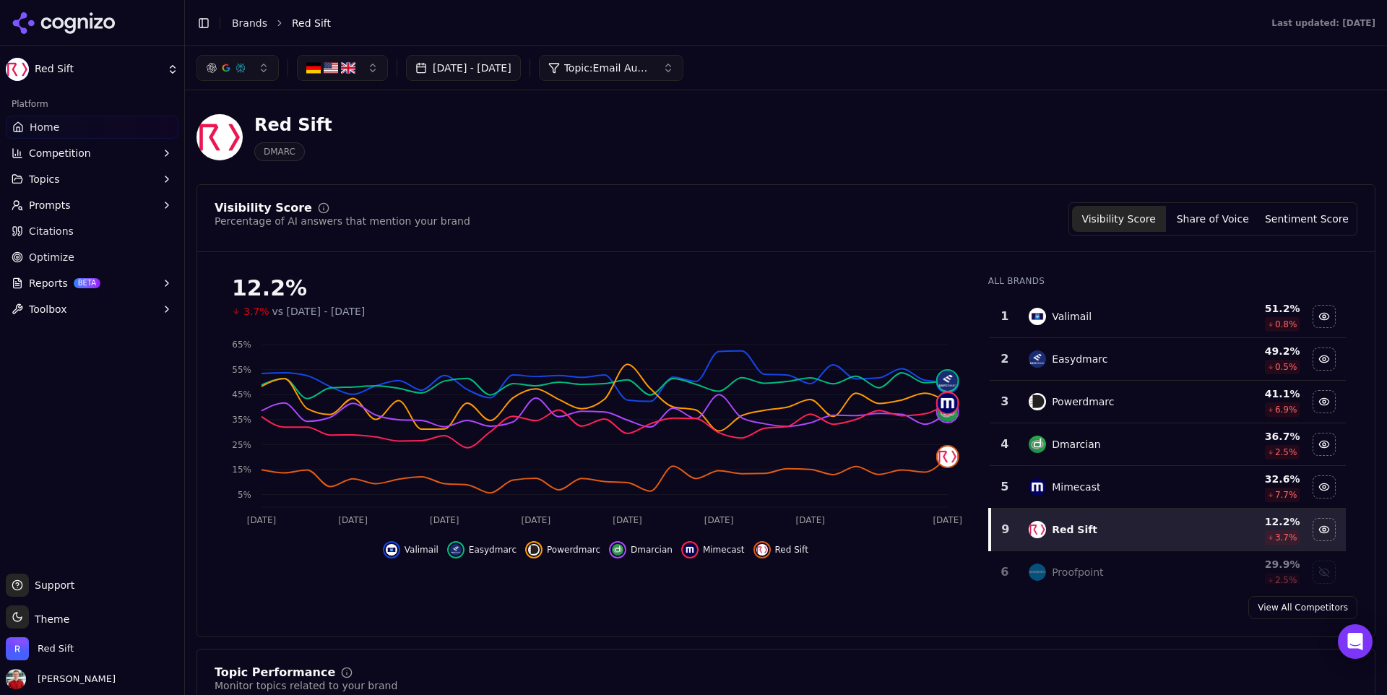
click at [507, 56] on button "[DATE] - [DATE]" at bounding box center [463, 68] width 115 height 26
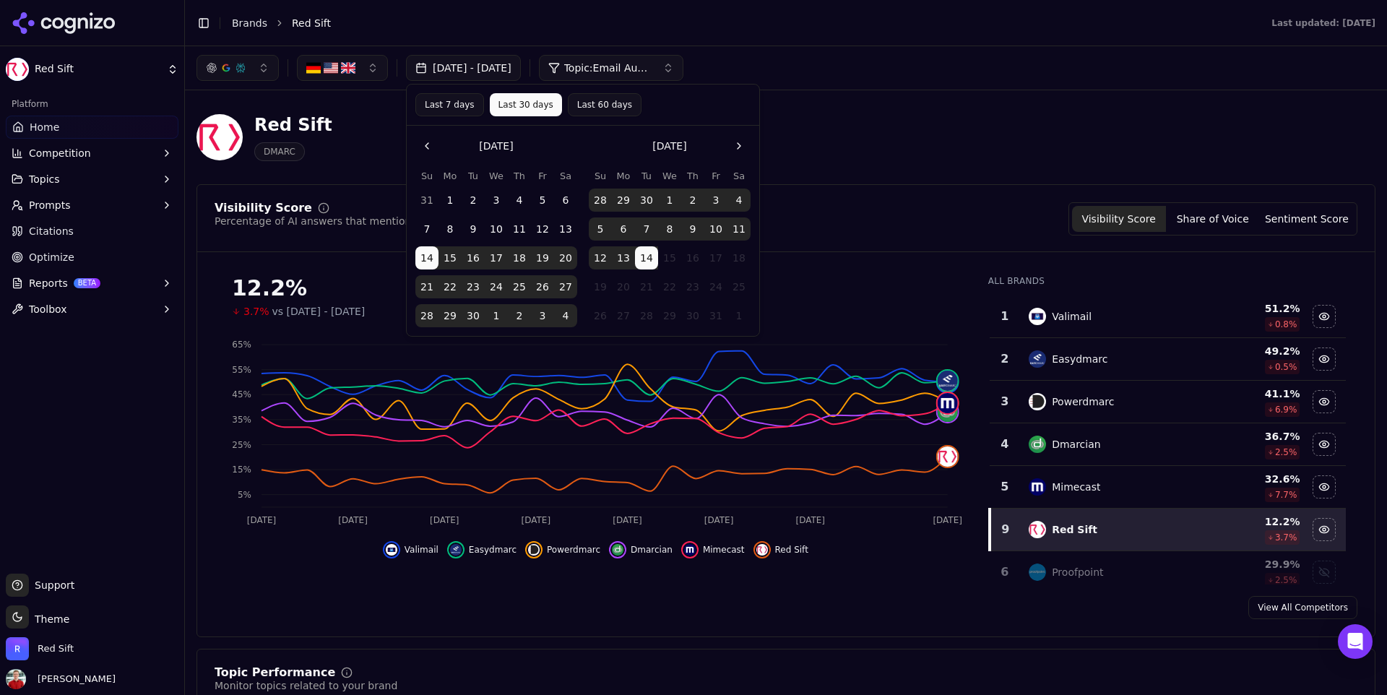
click at [658, 78] on button "Topic: Email Authentication - Bottom of Funnel" at bounding box center [611, 68] width 145 height 26
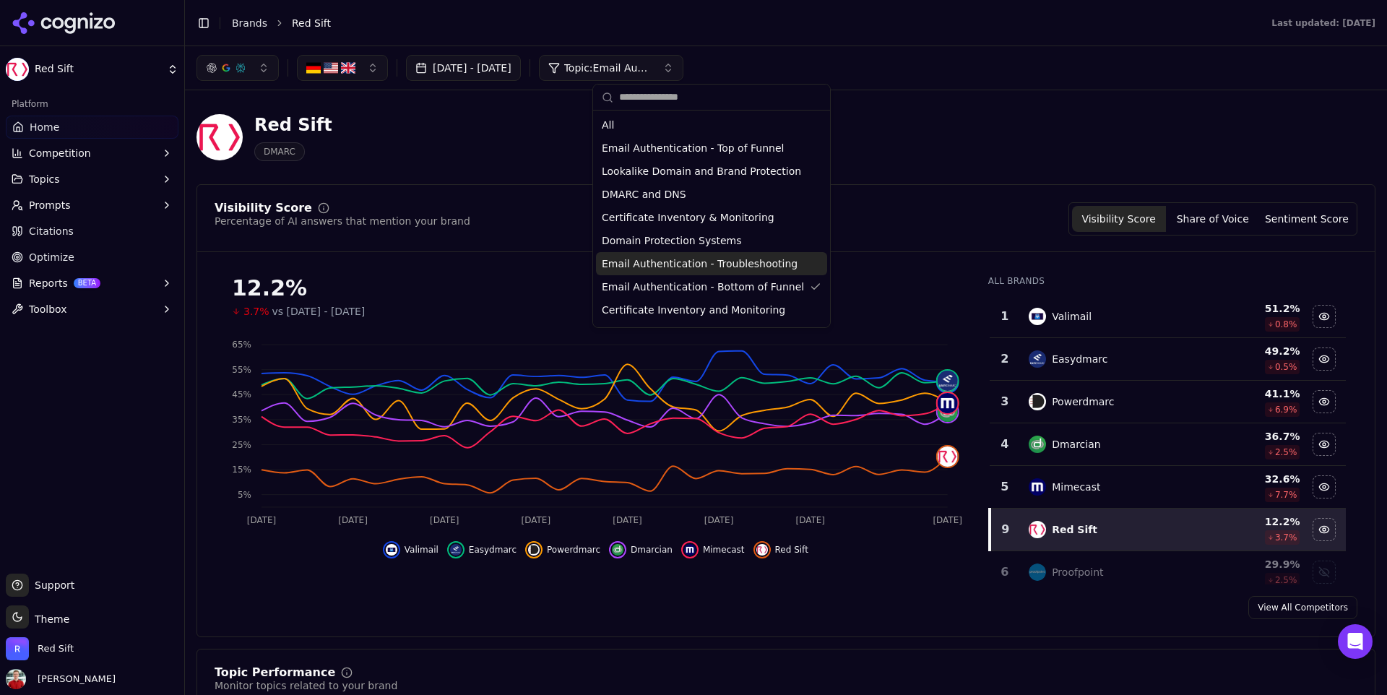
click at [710, 261] on span "Email Authentication - Troubleshooting" at bounding box center [700, 264] width 196 height 14
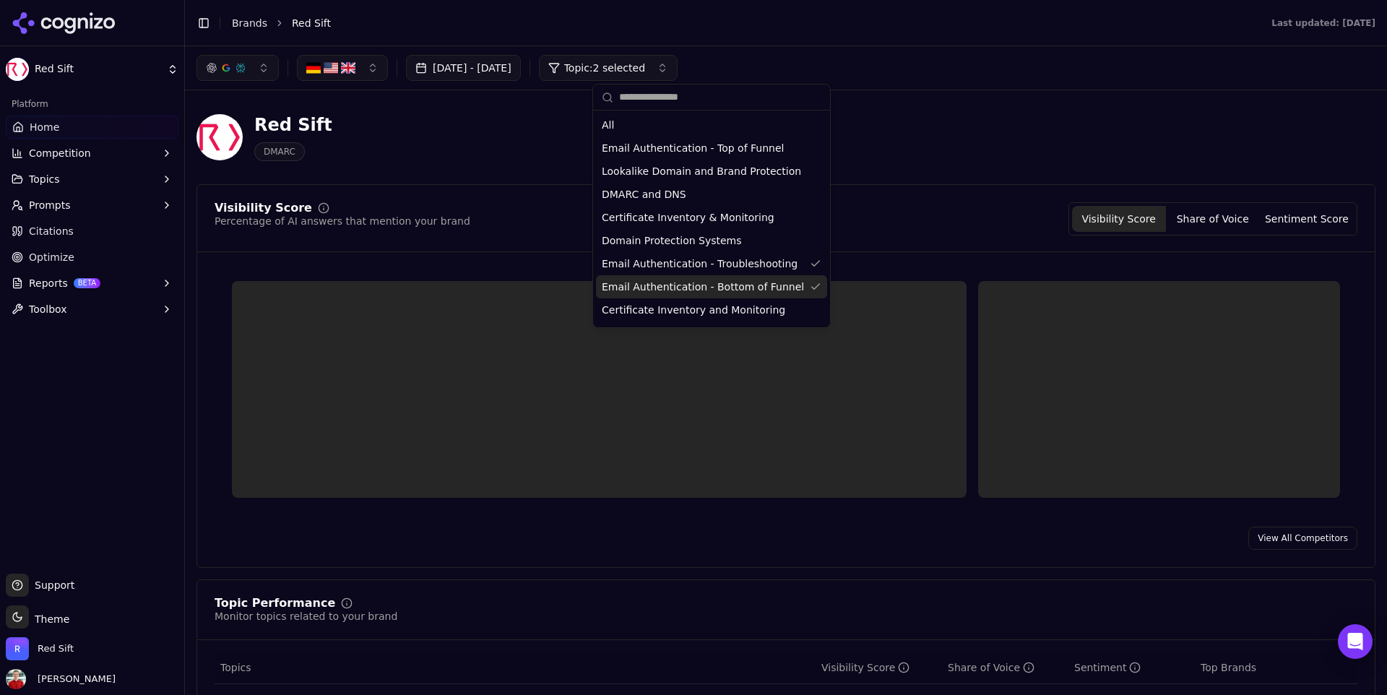
click at [709, 277] on div "Email Authentication - Bottom of Funnel" at bounding box center [711, 286] width 231 height 23
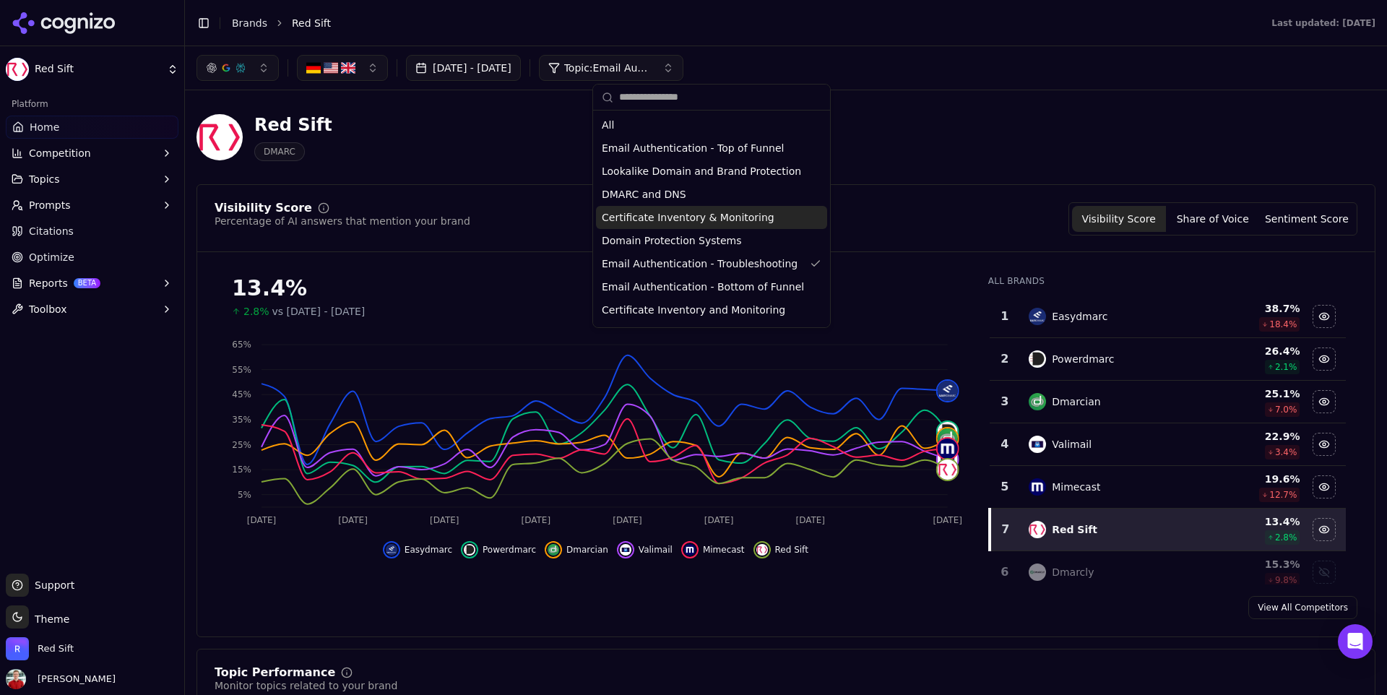
click at [946, 244] on div "Visibility Score Percentage of AI answers that mention your brand Visibility Sc…" at bounding box center [786, 227] width 1178 height 50
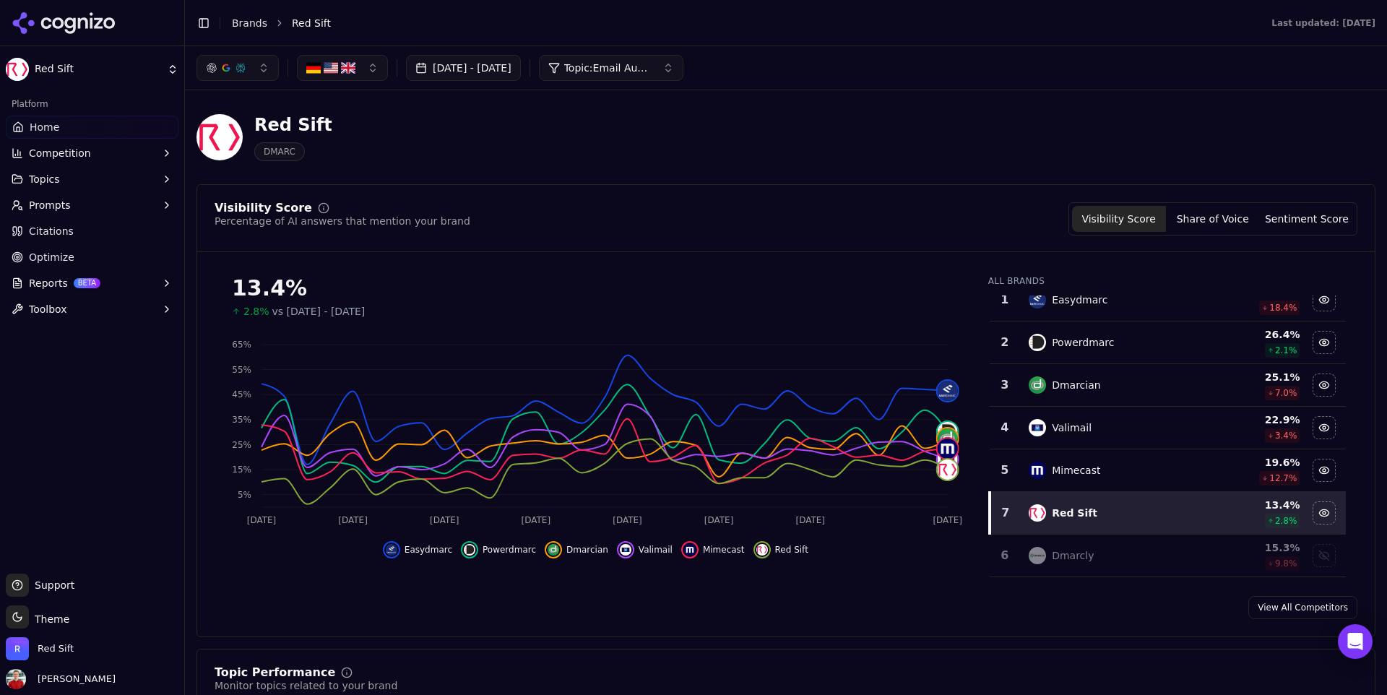
scroll to position [7, 0]
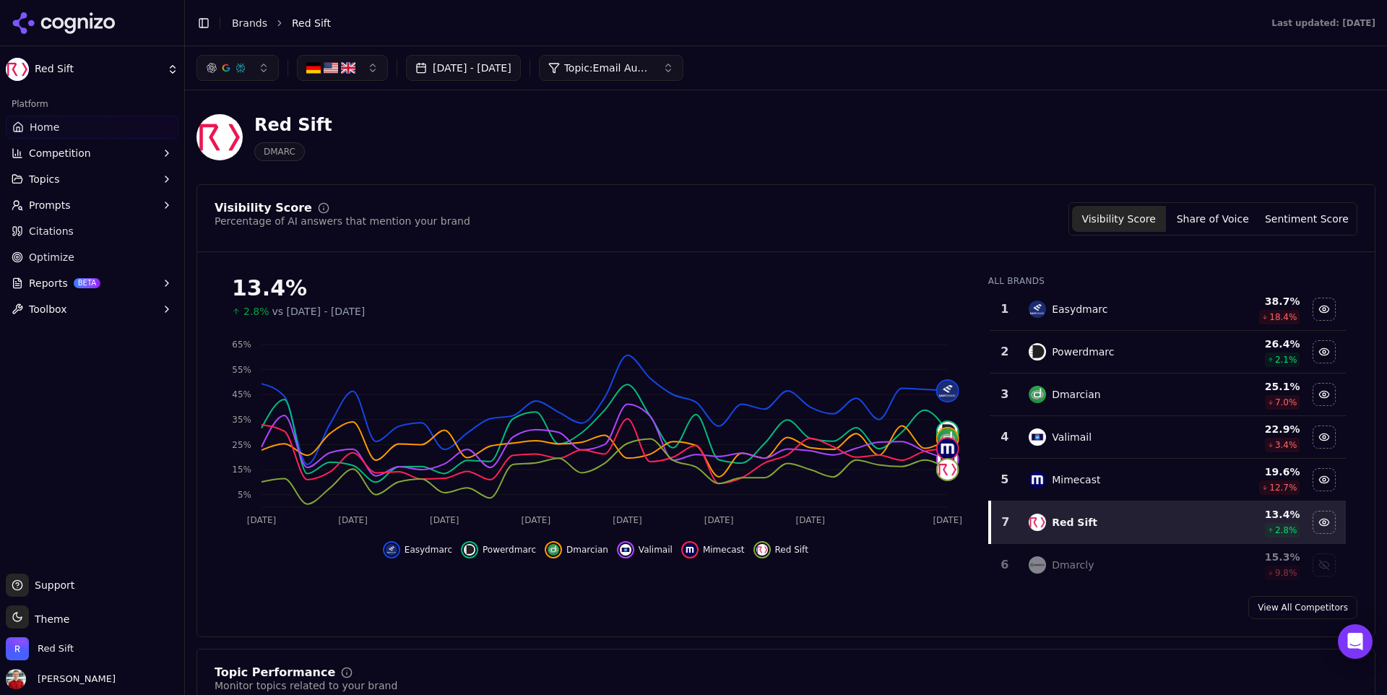
click at [624, 66] on span "Topic: Email Authentication - Troubleshooting" at bounding box center [607, 68] width 87 height 14
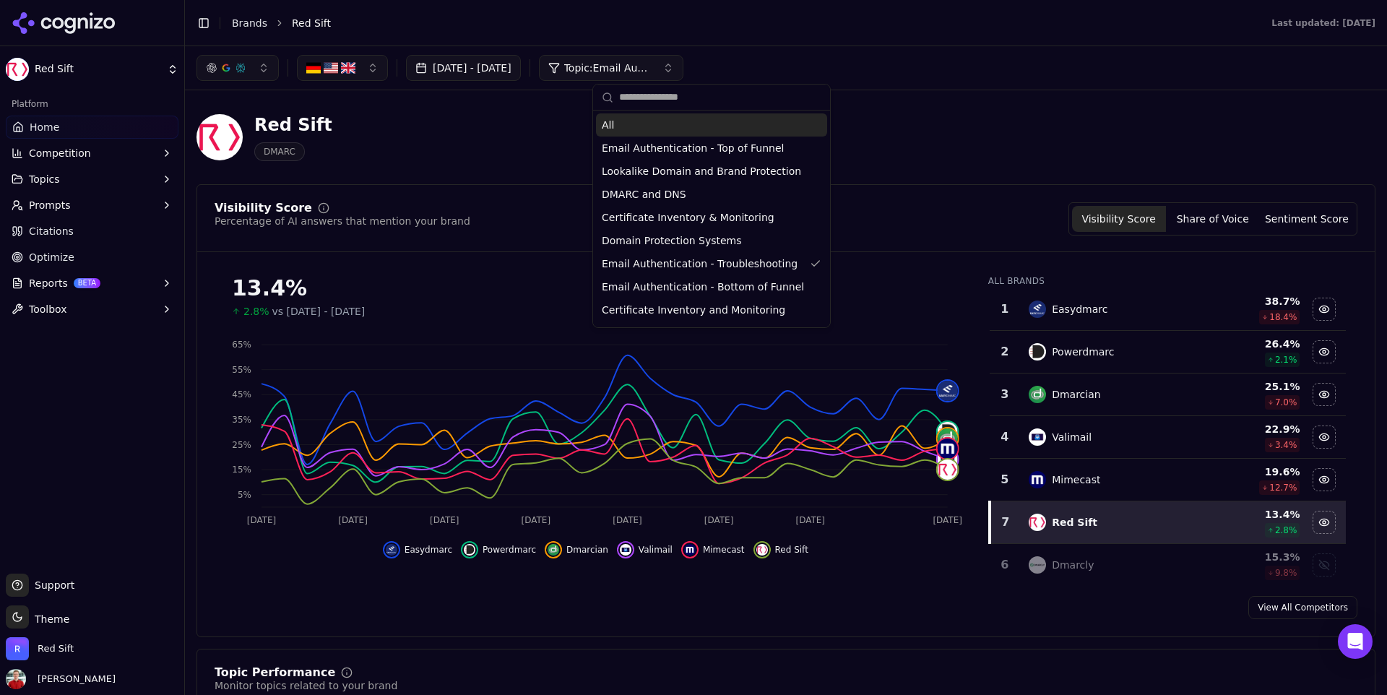
click at [671, 116] on div "All" at bounding box center [711, 124] width 231 height 23
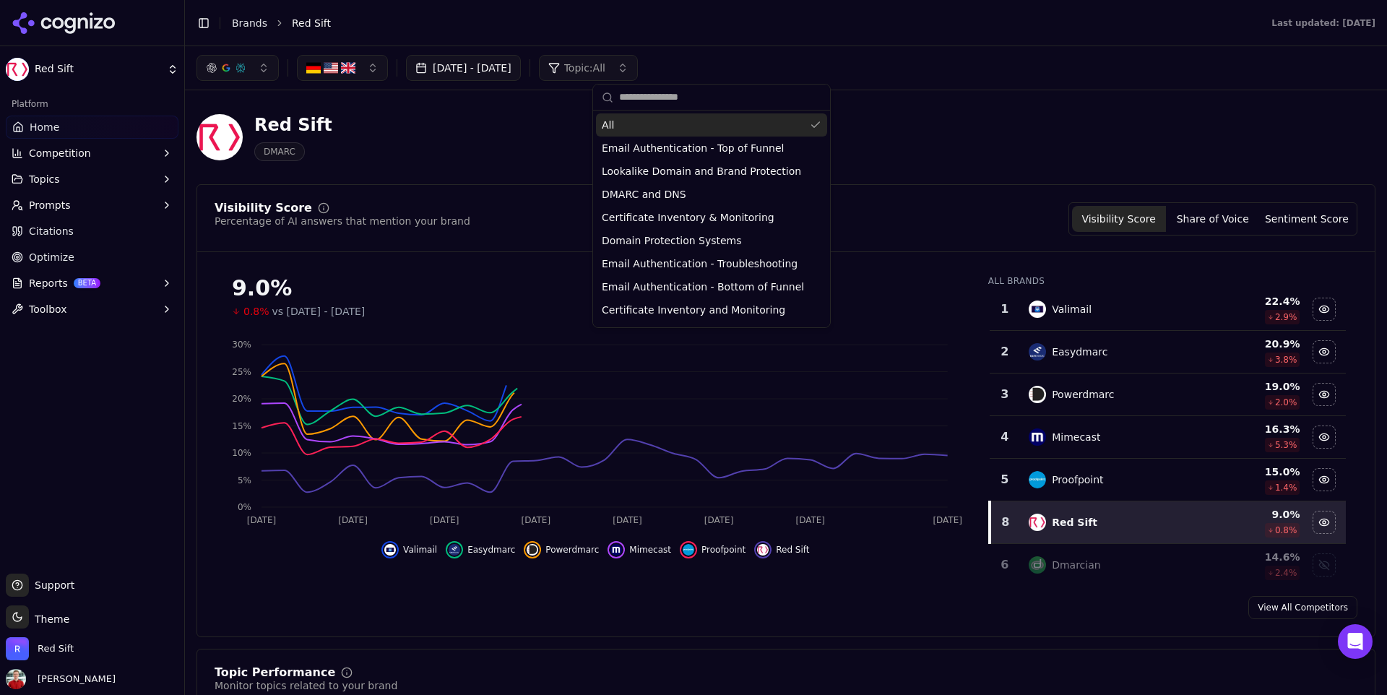
click at [881, 89] on div "[DATE] - [DATE] Topic: All" at bounding box center [786, 67] width 1202 height 43
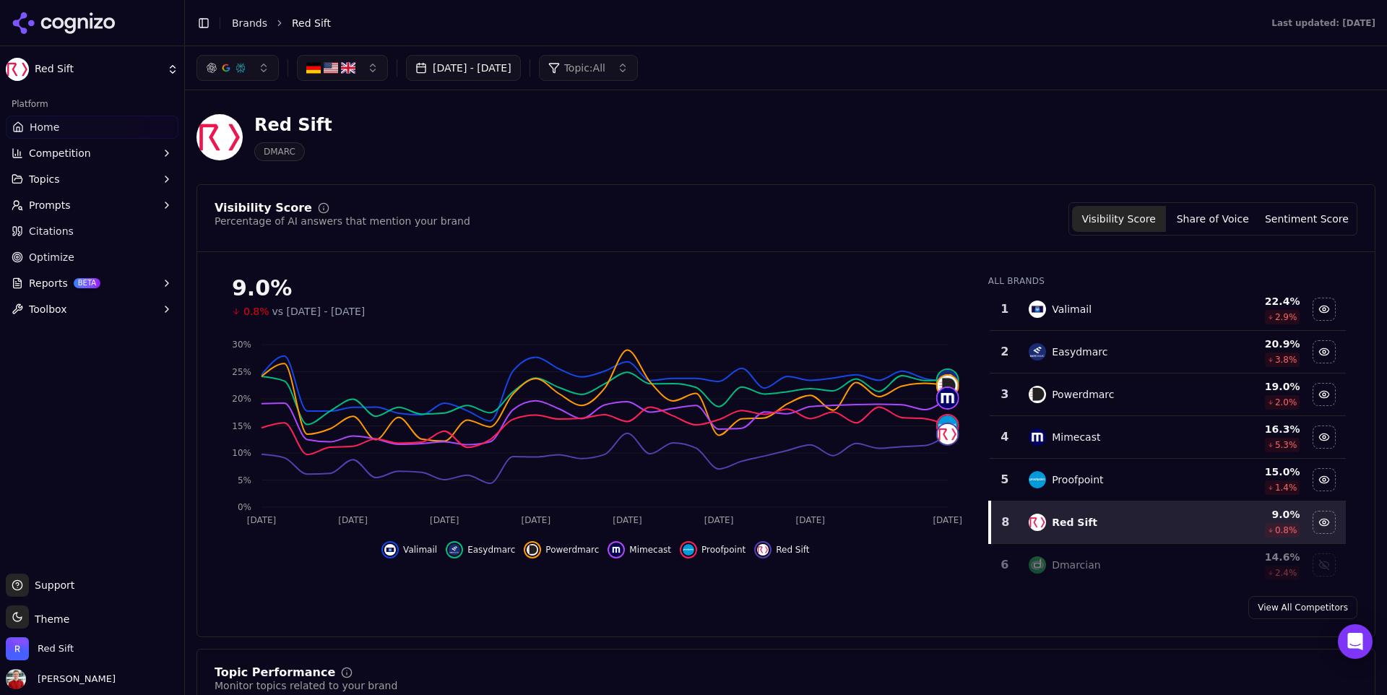
click at [54, 225] on span "Citations" at bounding box center [51, 231] width 45 height 14
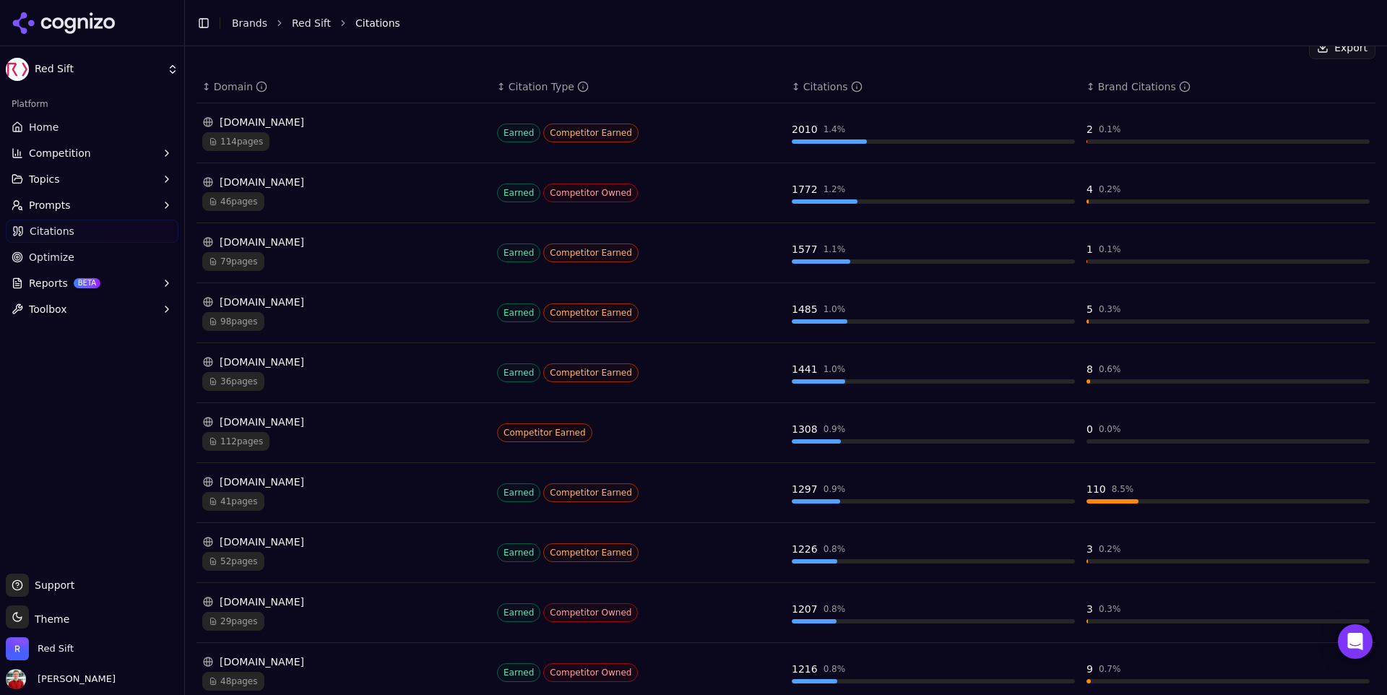
scroll to position [274, 0]
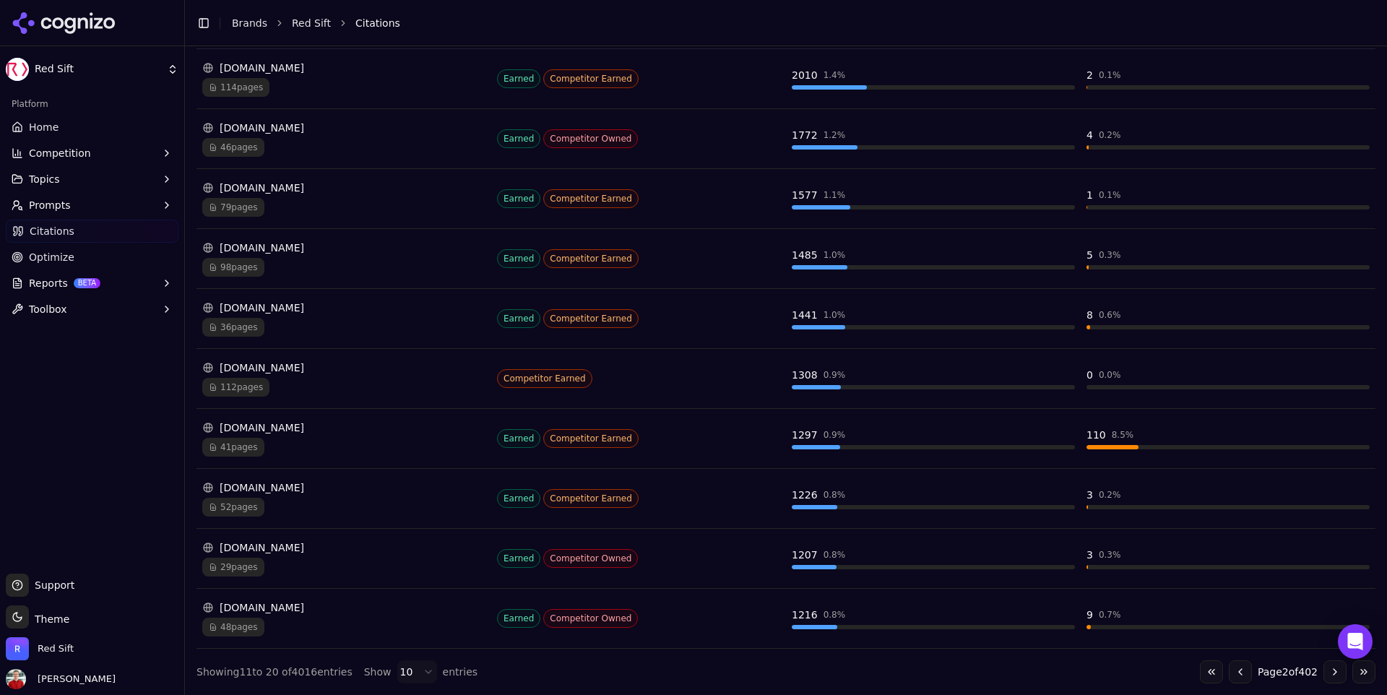
click at [1092, 574] on button "Go to previous page" at bounding box center [1240, 671] width 23 height 23
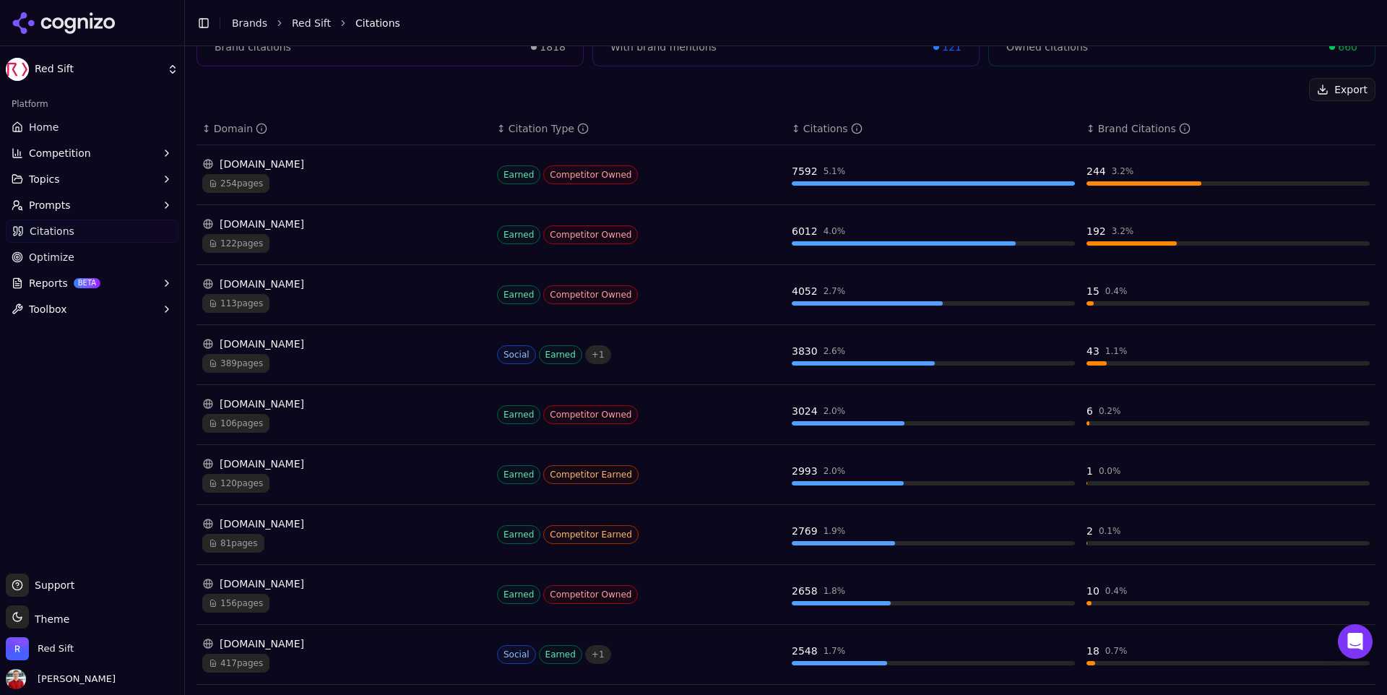
scroll to position [181, 0]
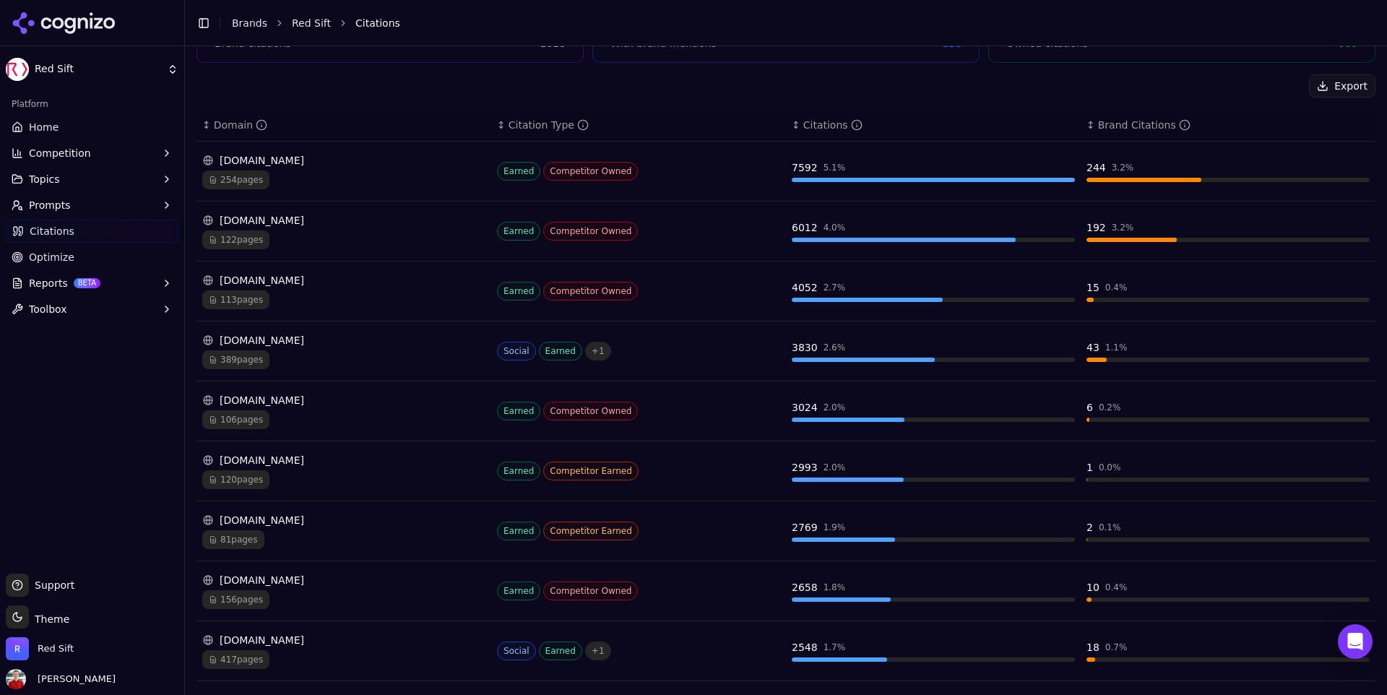
click at [259, 359] on span "389 pages" at bounding box center [235, 359] width 67 height 19
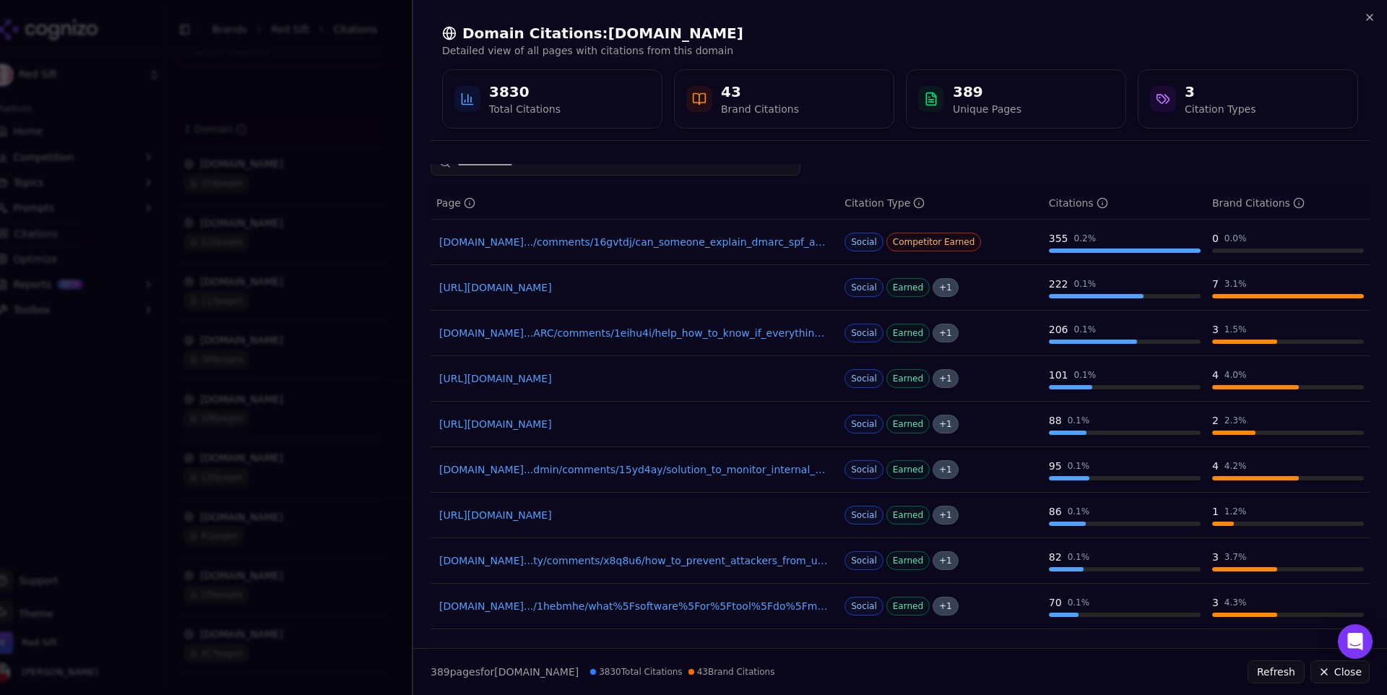
scroll to position [0, 0]
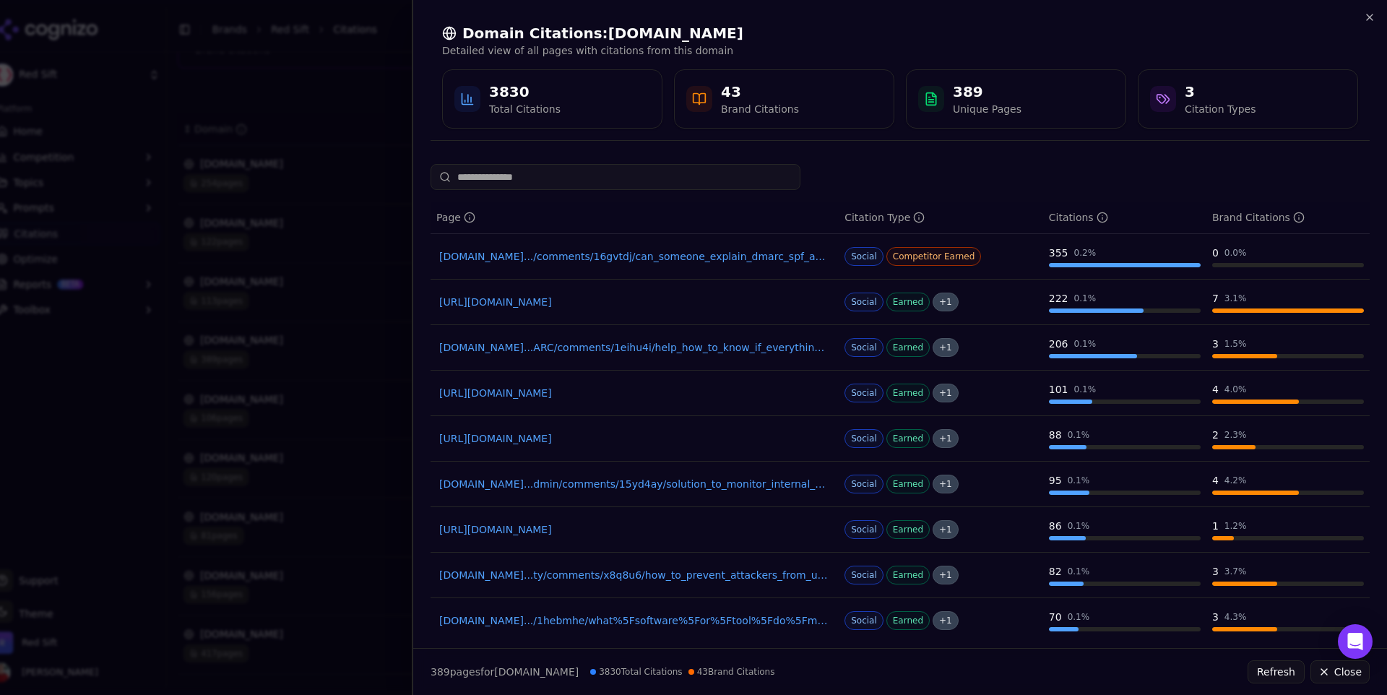
click at [502, 178] on input at bounding box center [616, 177] width 370 height 26
type input "*"
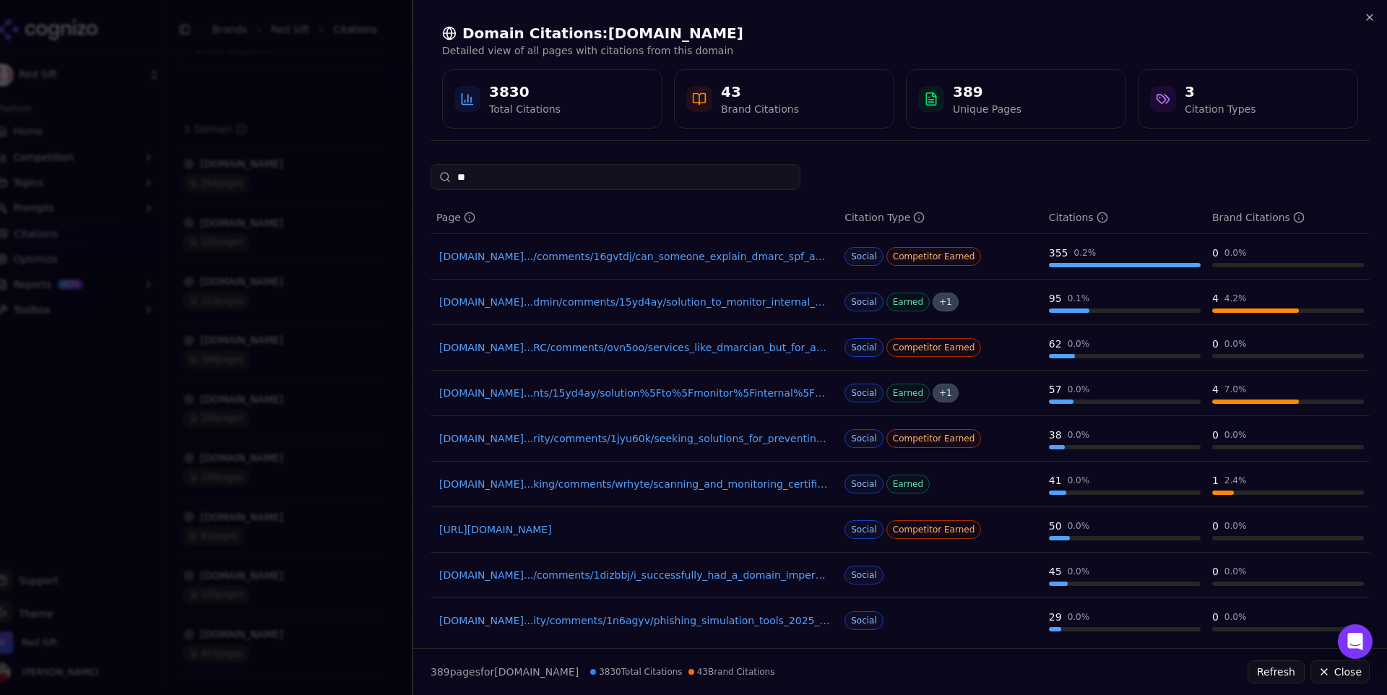
type input "*"
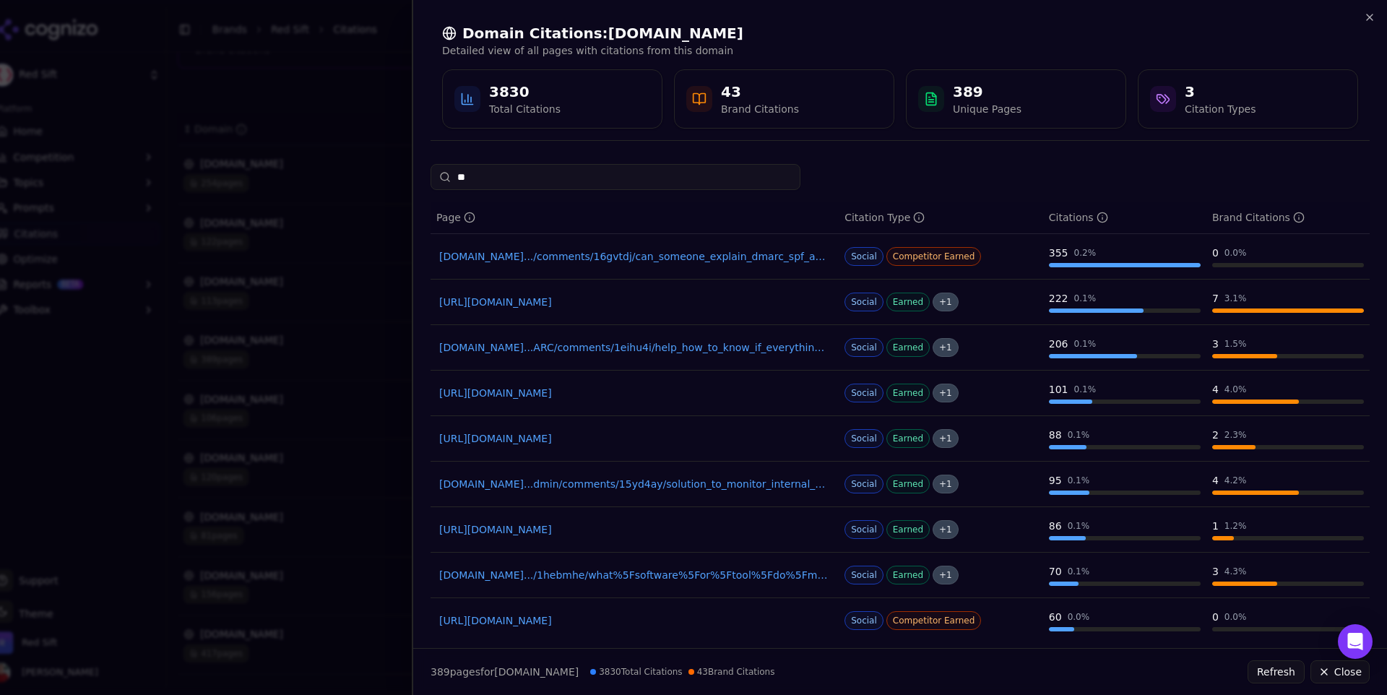
type input "*"
click at [374, 94] on div at bounding box center [693, 347] width 1387 height 695
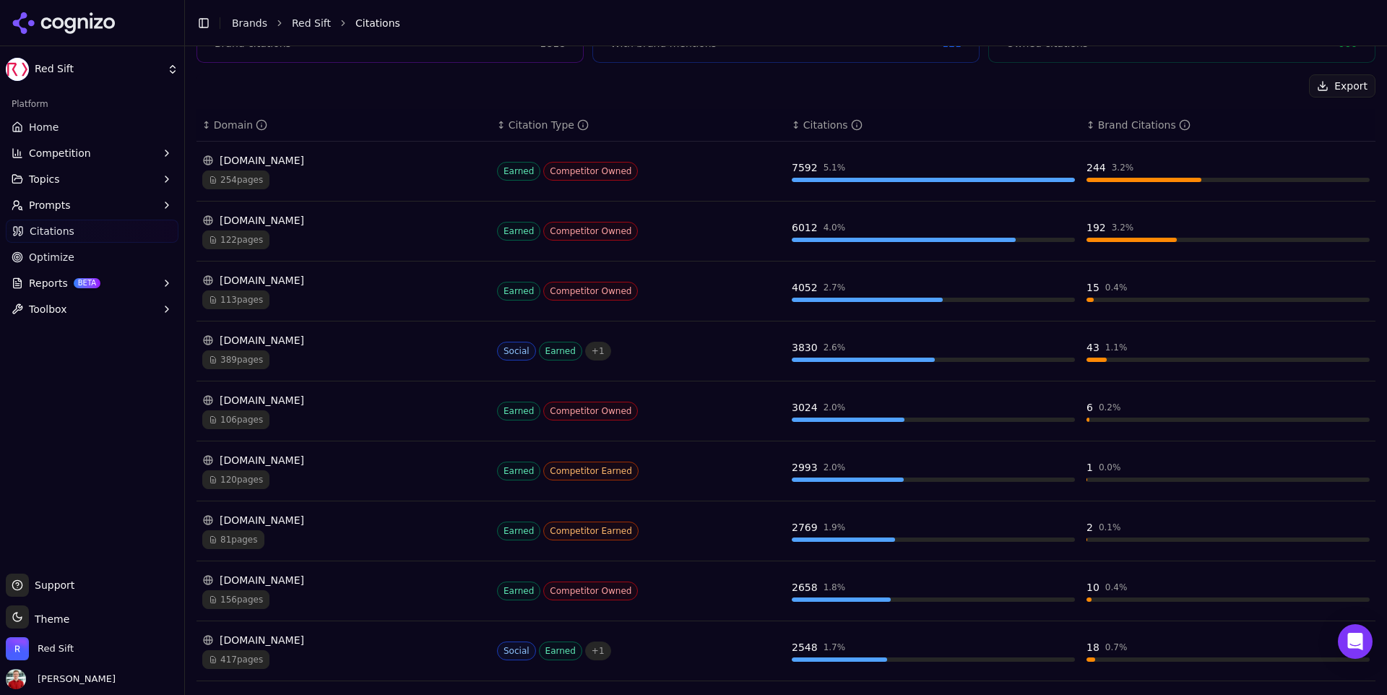
click at [256, 361] on span "389 pages" at bounding box center [235, 359] width 67 height 19
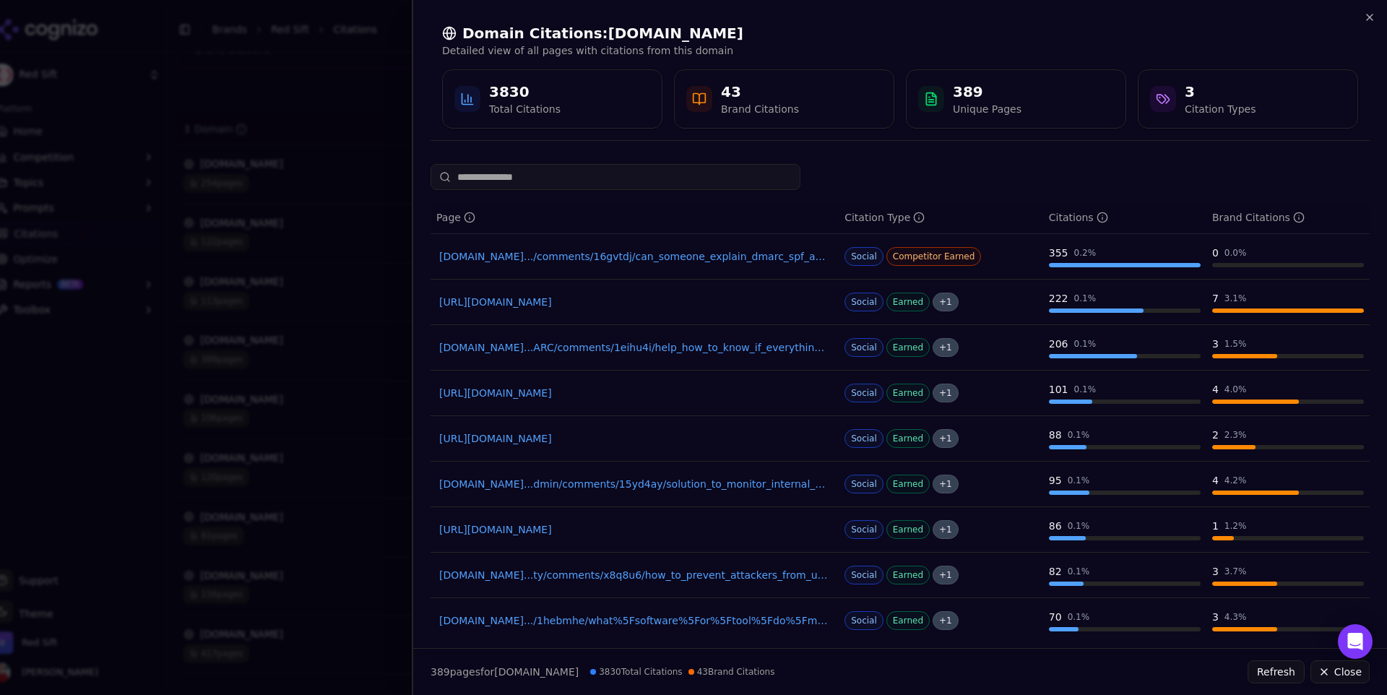
click at [751, 306] on link "[URL][DOMAIN_NAME]" at bounding box center [634, 302] width 391 height 14
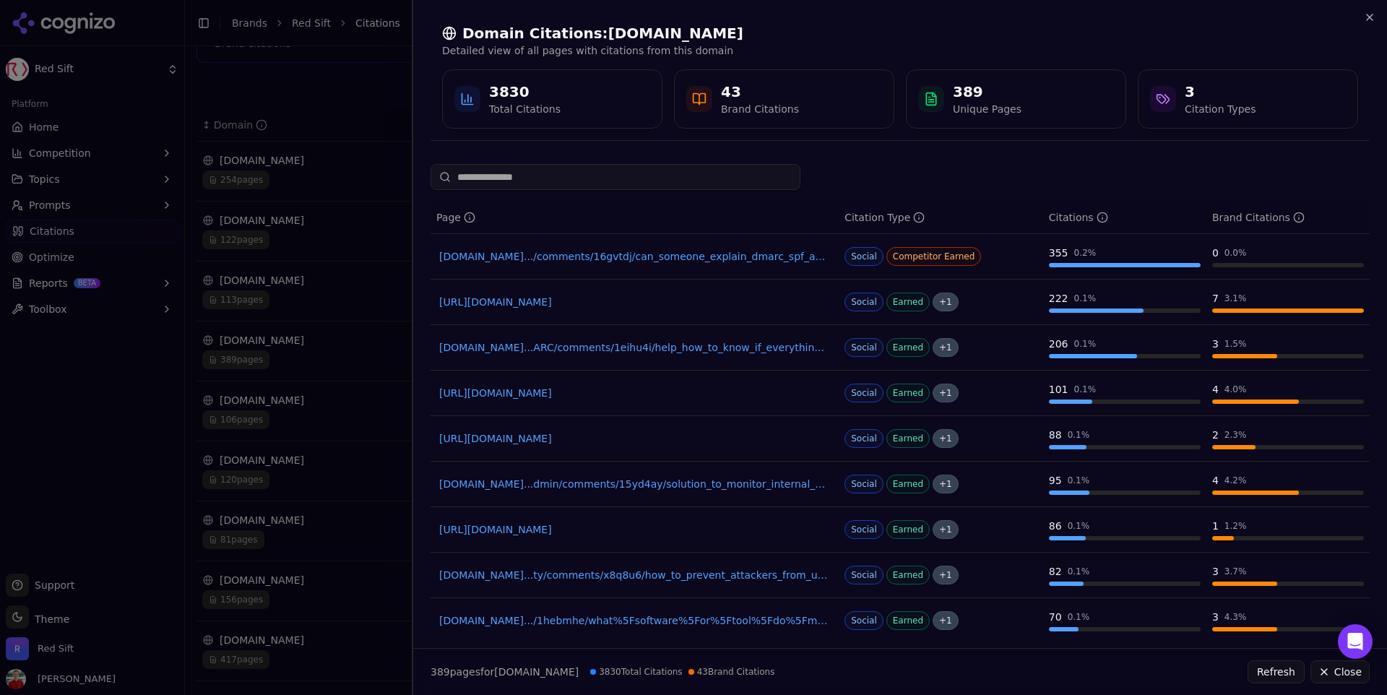
click at [365, 118] on div at bounding box center [693, 347] width 1387 height 695
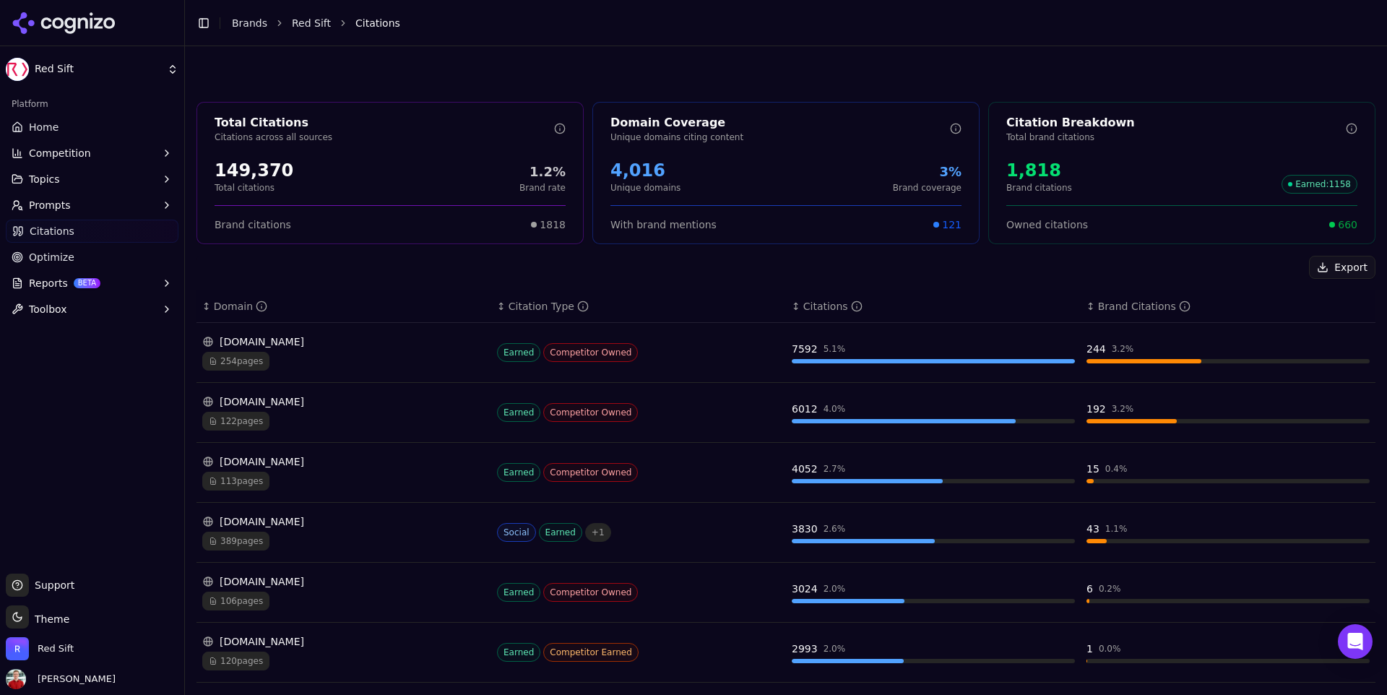
scroll to position [274, 0]
